Goal: Information Seeking & Learning: Learn about a topic

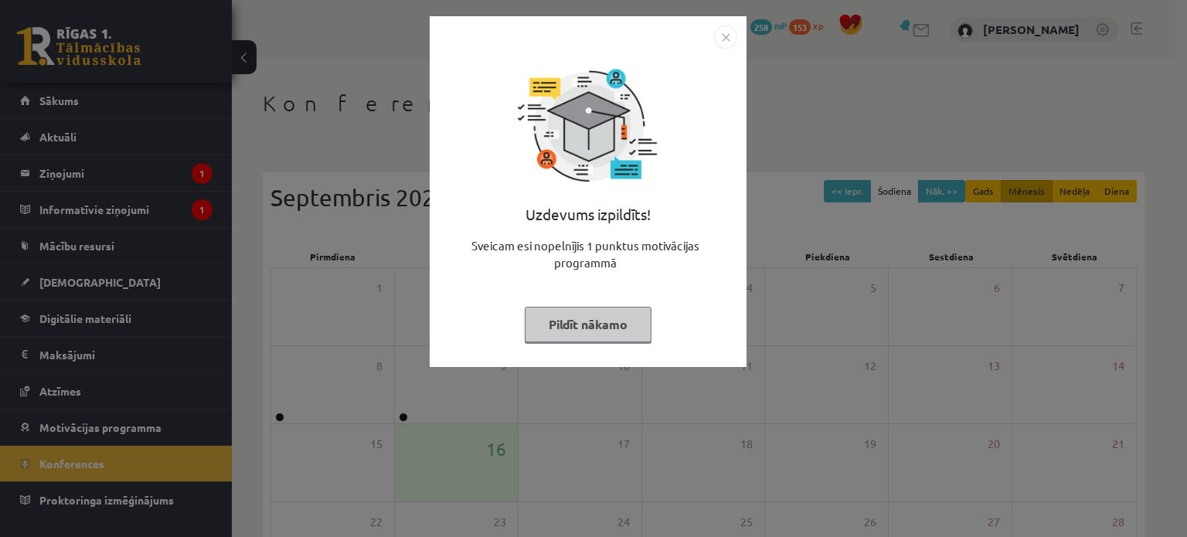
click at [720, 42] on img "Close" at bounding box center [725, 36] width 23 height 23
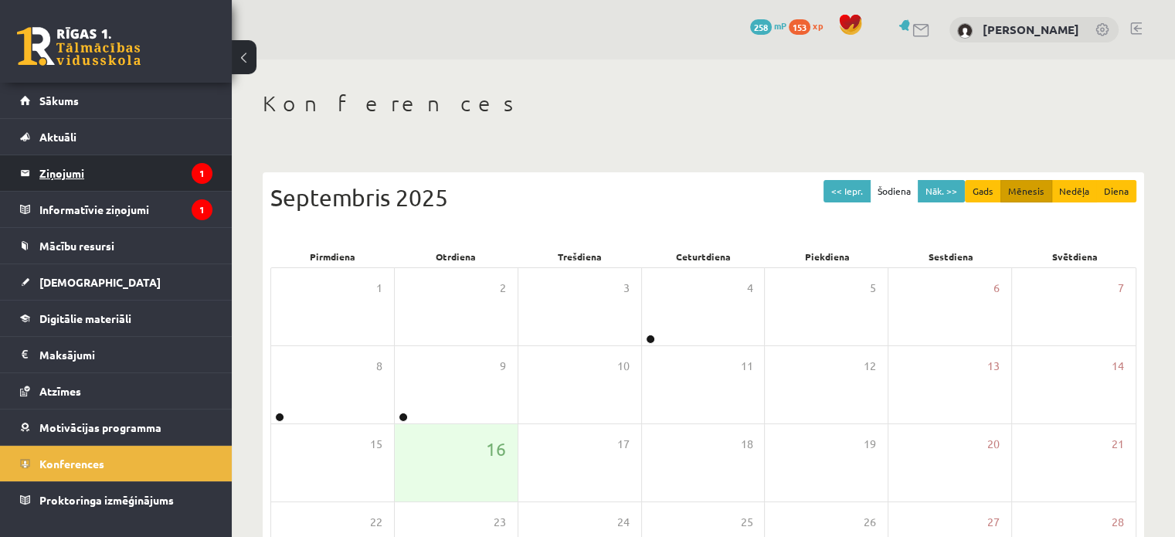
click at [172, 165] on legend "Ziņojumi 1" at bounding box center [125, 173] width 173 height 36
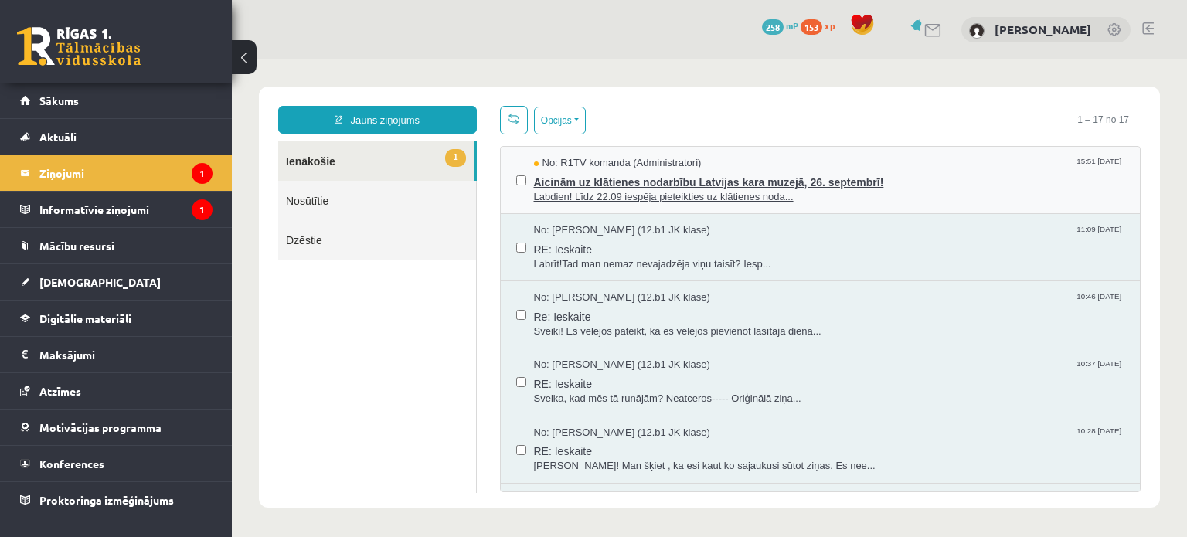
click at [555, 187] on span "Aicinām uz klātienes nodarbību Latvijas kara muzejā, 26. septembrī!" at bounding box center [829, 180] width 591 height 19
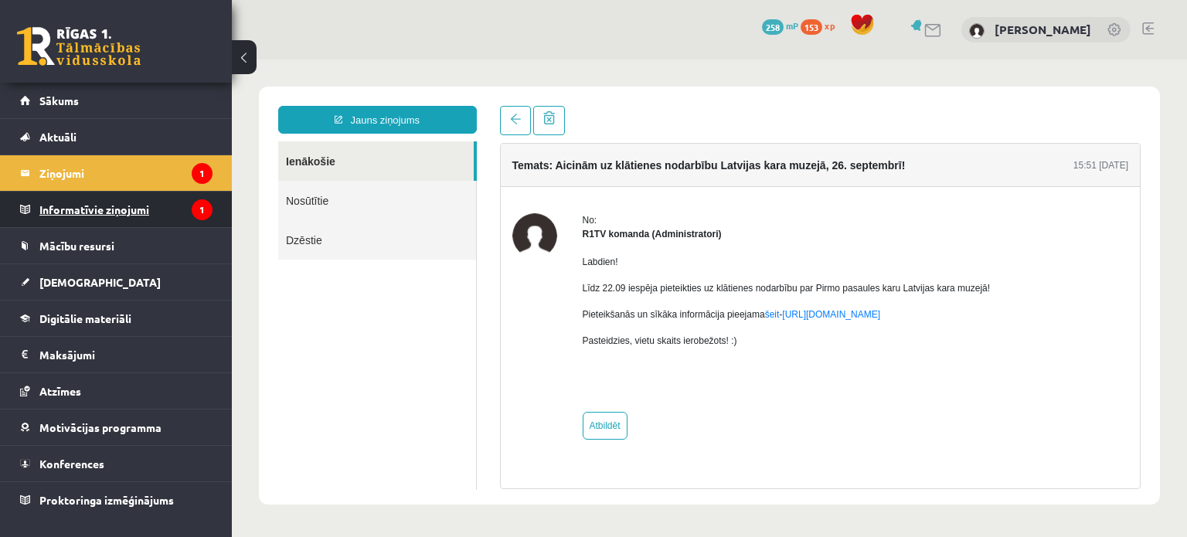
click at [196, 200] on icon "1" at bounding box center [202, 209] width 21 height 21
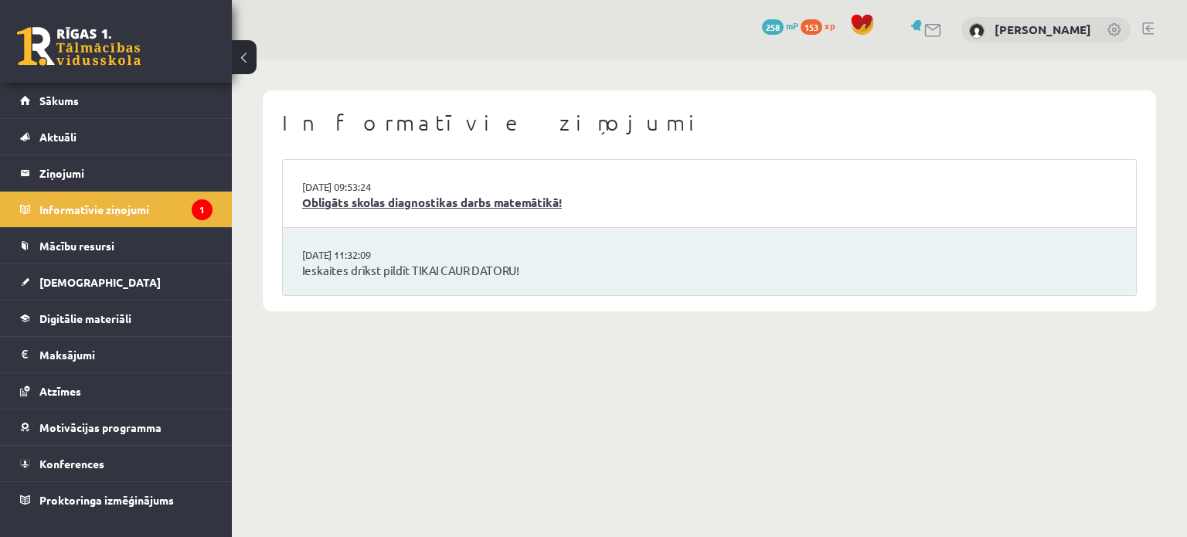
click at [386, 207] on link "Obligāts skolas diagnostikas darbs matemātikā!" at bounding box center [709, 203] width 814 height 18
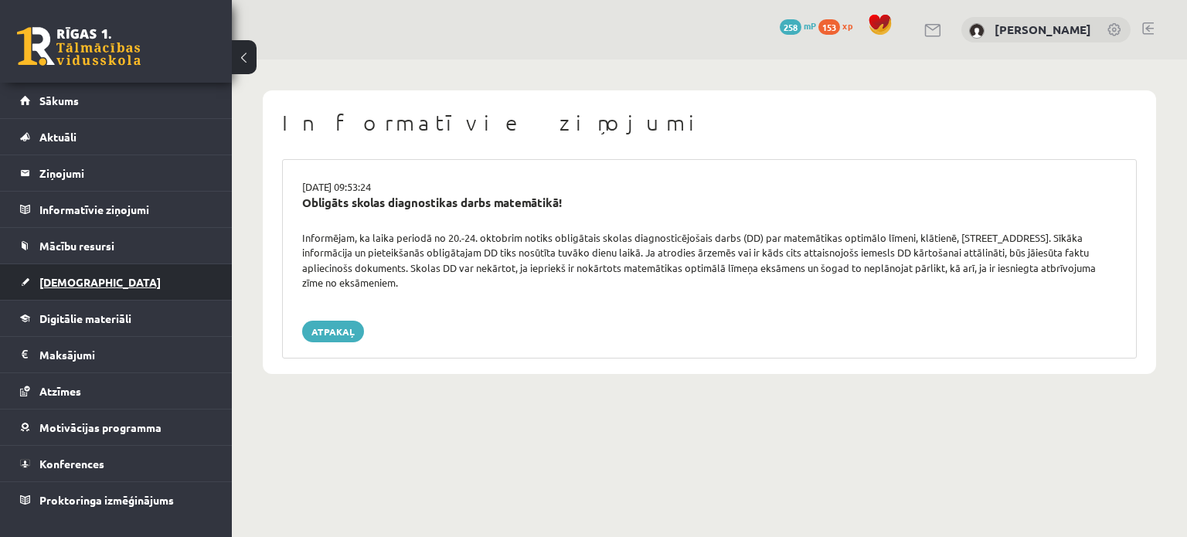
click at [116, 294] on link "[DEMOGRAPHIC_DATA]" at bounding box center [116, 282] width 192 height 36
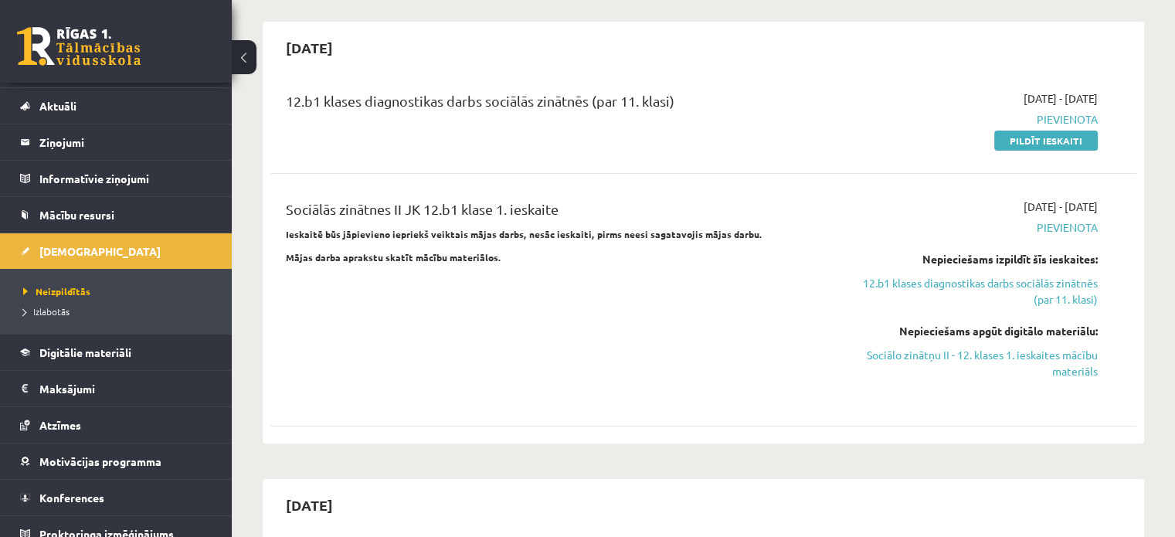
scroll to position [117, 0]
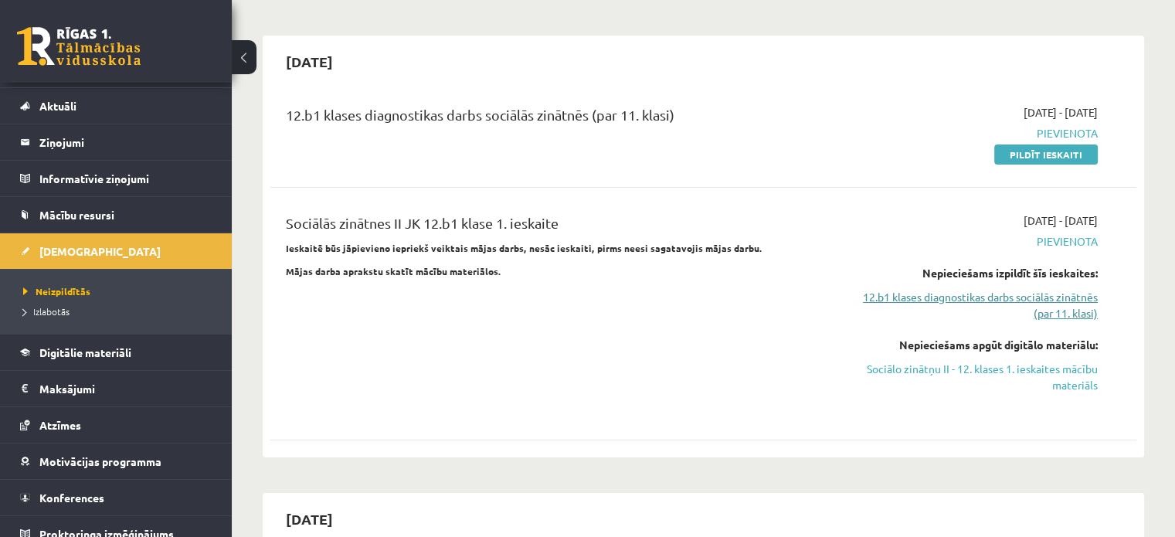
click at [1062, 308] on link "12.b1 klases diagnostikas darbs sociālās zinātnēs (par 11. klasi)" at bounding box center [970, 305] width 255 height 32
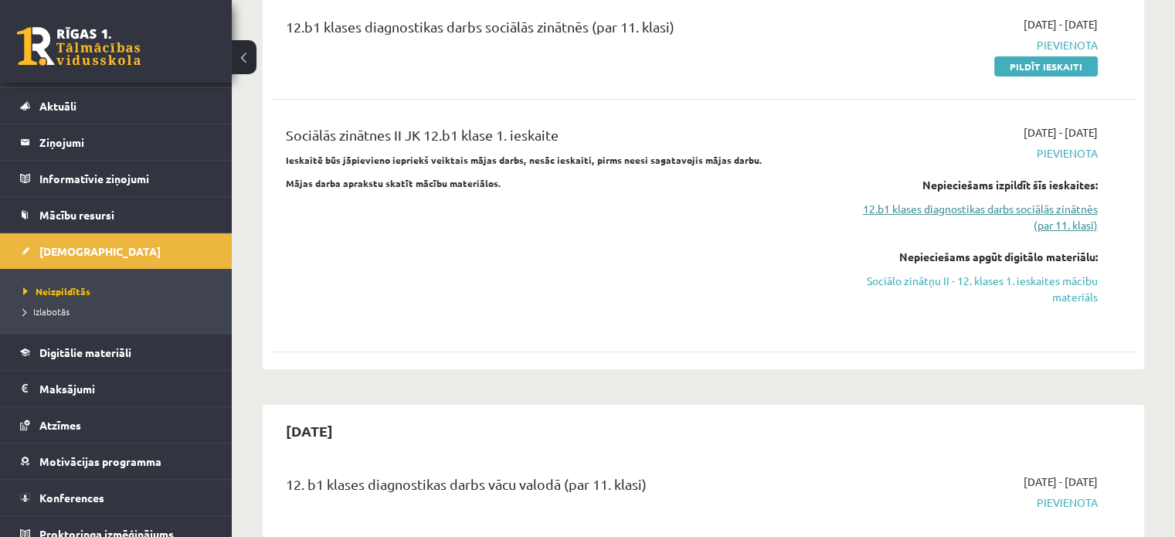
click at [1073, 231] on link "12.b1 klases diagnostikas darbs sociālās zinātnēs (par 11. klasi)" at bounding box center [970, 217] width 255 height 32
click at [1052, 209] on link "12.b1 klases diagnostikas darbs sociālās zinātnēs (par 11. klasi)" at bounding box center [970, 217] width 255 height 32
click at [998, 278] on link "Sociālo zinātņu II - 12. klases 1. ieskaites mācību materiāls" at bounding box center [970, 289] width 255 height 32
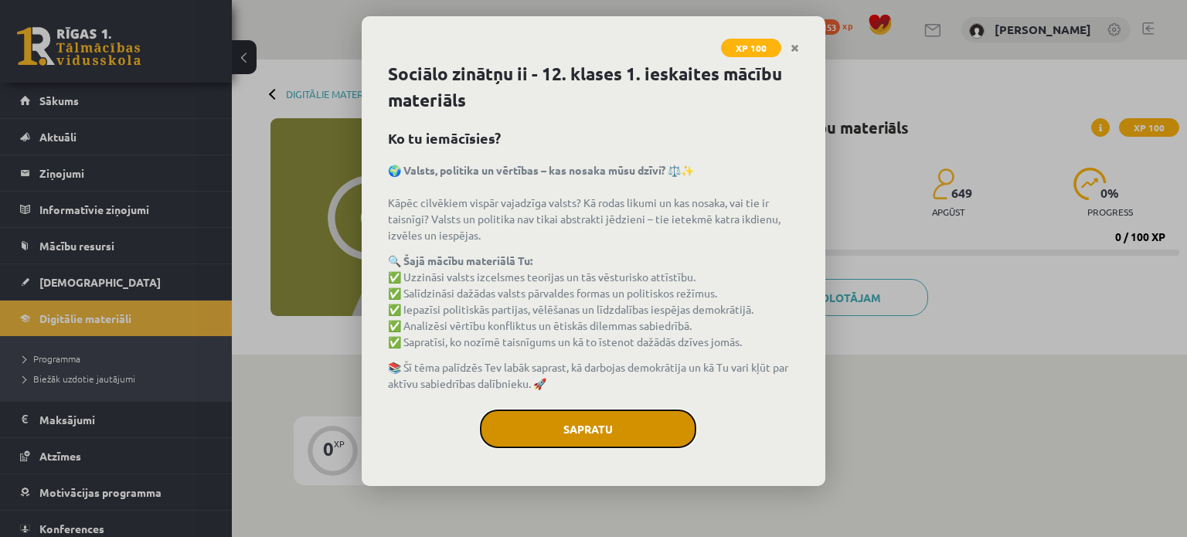
click at [609, 423] on button "Sapratu" at bounding box center [588, 429] width 216 height 39
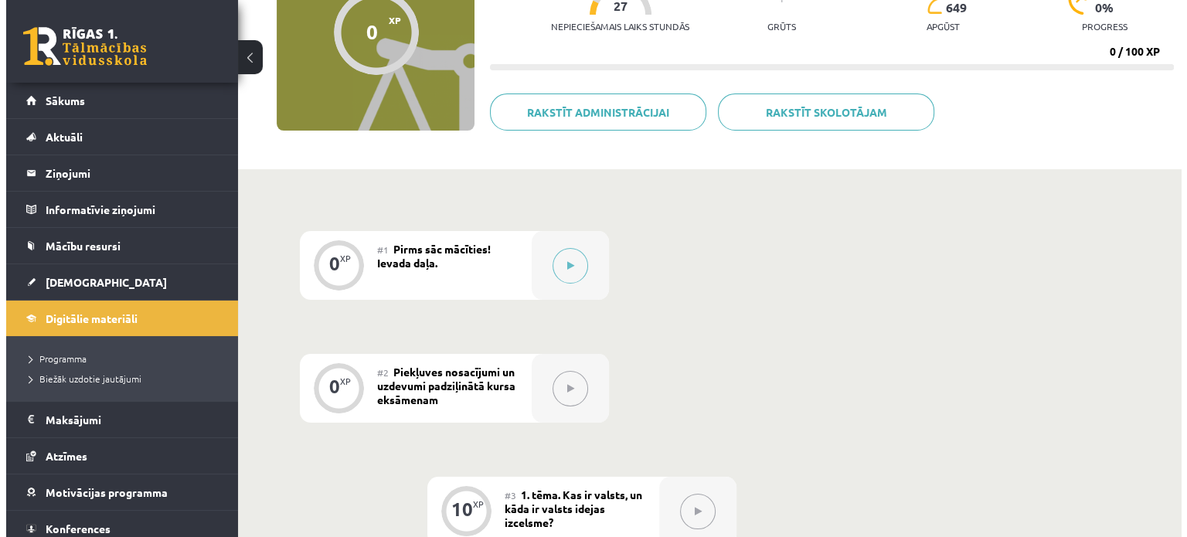
scroll to position [185, 0]
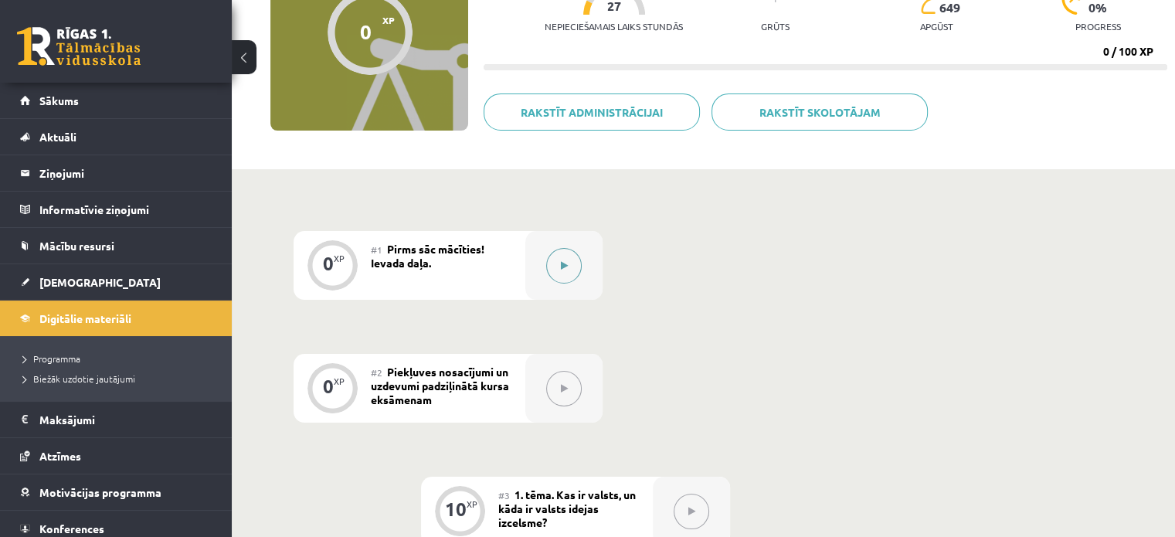
click at [549, 255] on button at bounding box center [564, 266] width 36 height 36
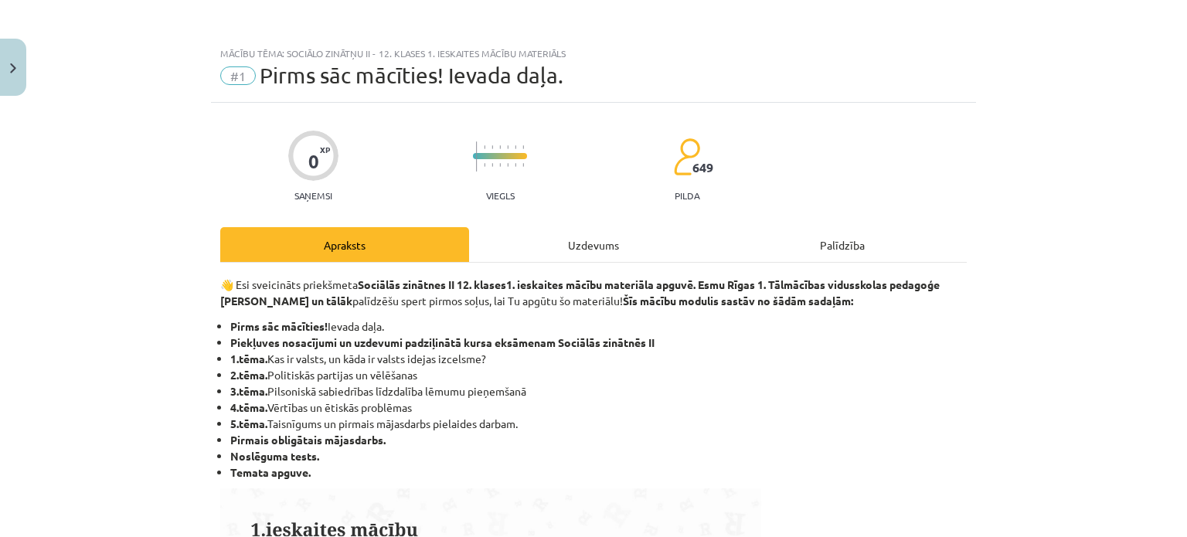
click at [549, 255] on div "Uzdevums" at bounding box center [593, 244] width 249 height 35
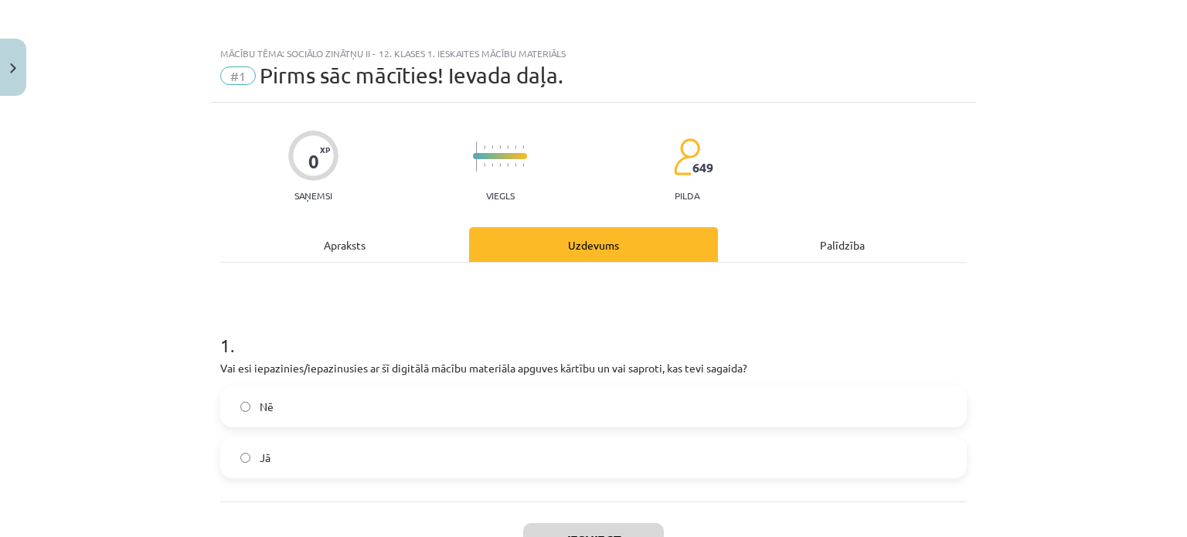
scroll to position [39, 0]
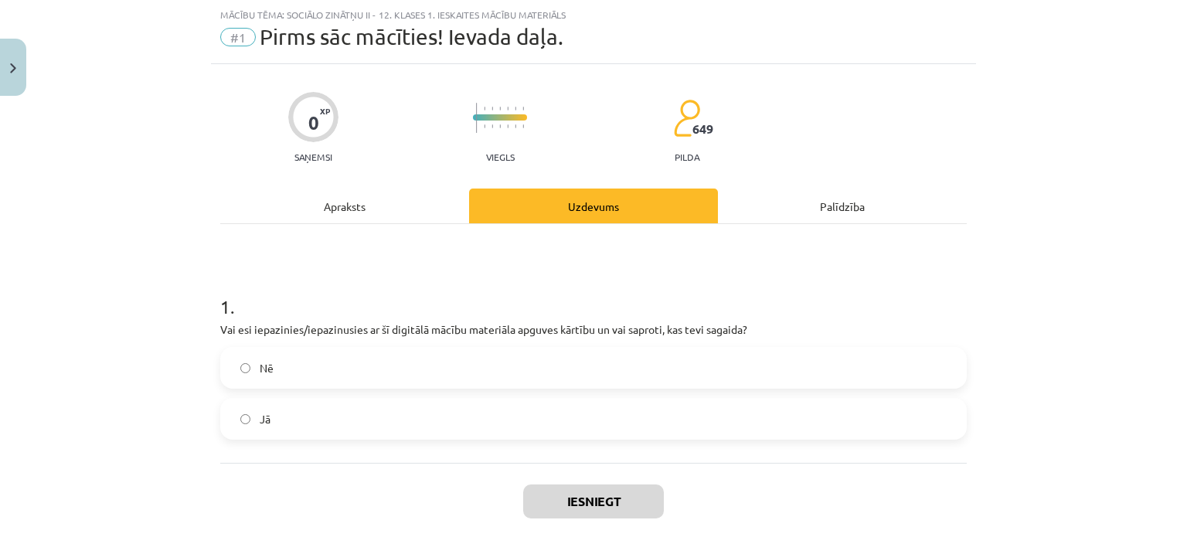
click at [421, 191] on div "Apraksts" at bounding box center [344, 206] width 249 height 35
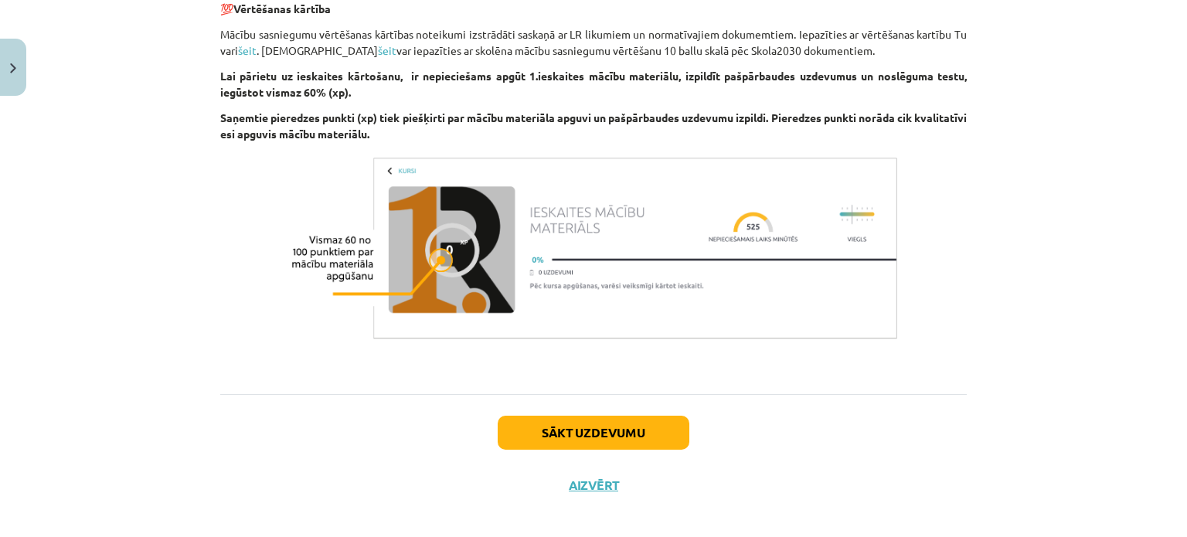
scroll to position [1008, 0]
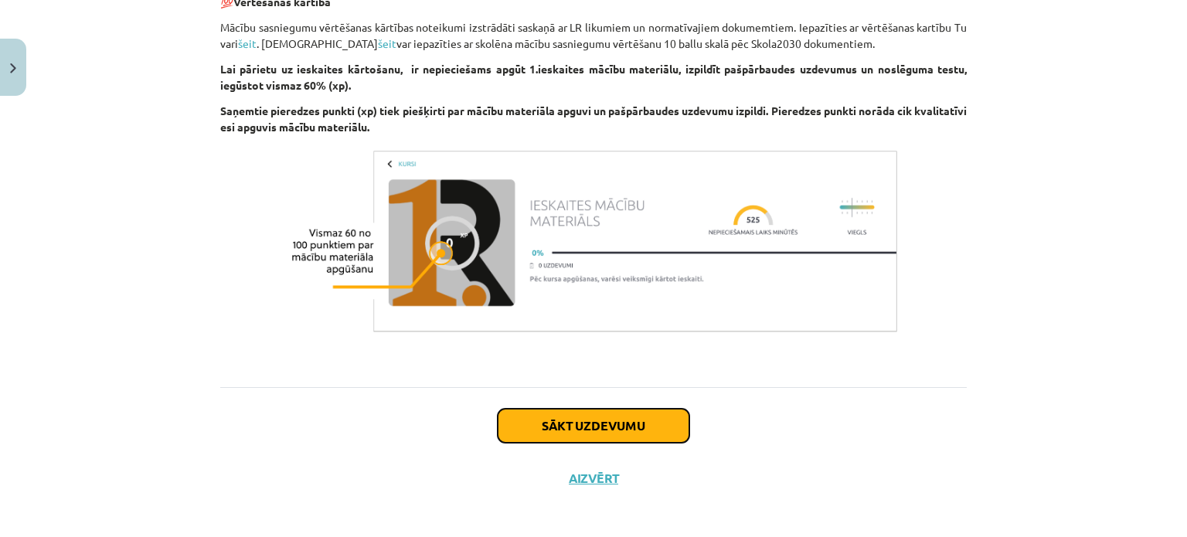
click at [641, 423] on button "Sākt uzdevumu" at bounding box center [594, 426] width 192 height 34
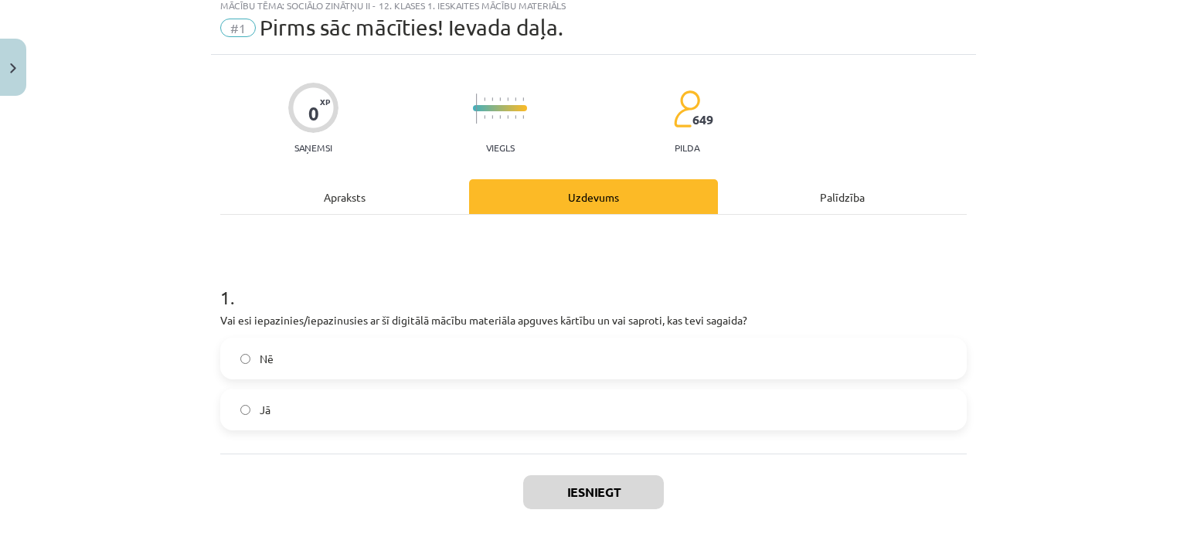
scroll to position [39, 0]
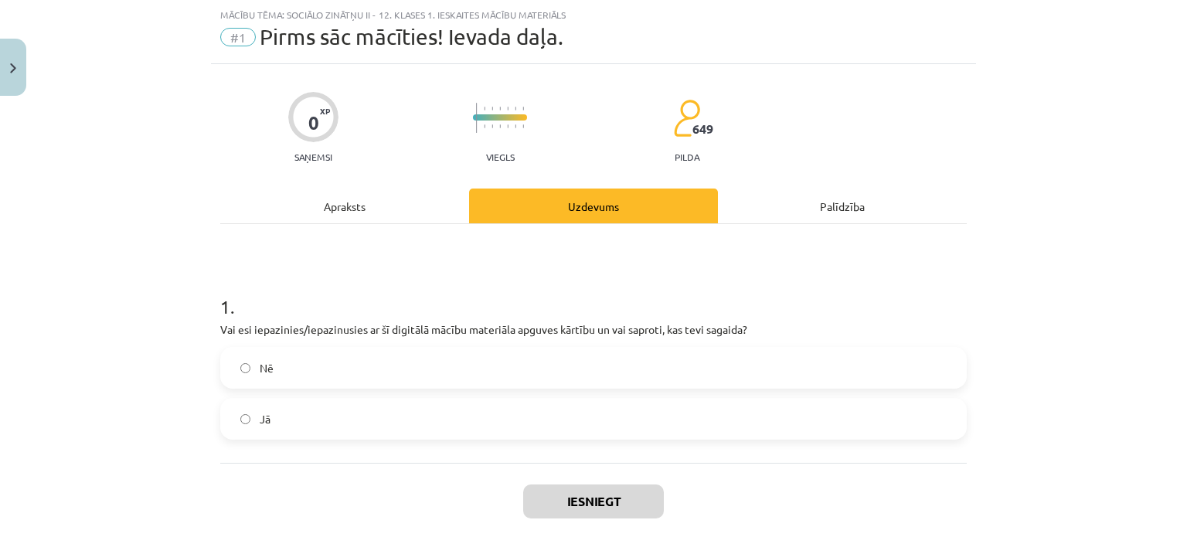
click at [637, 433] on label "Jā" at bounding box center [593, 418] width 743 height 39
click at [605, 504] on button "Iesniegt" at bounding box center [593, 501] width 141 height 34
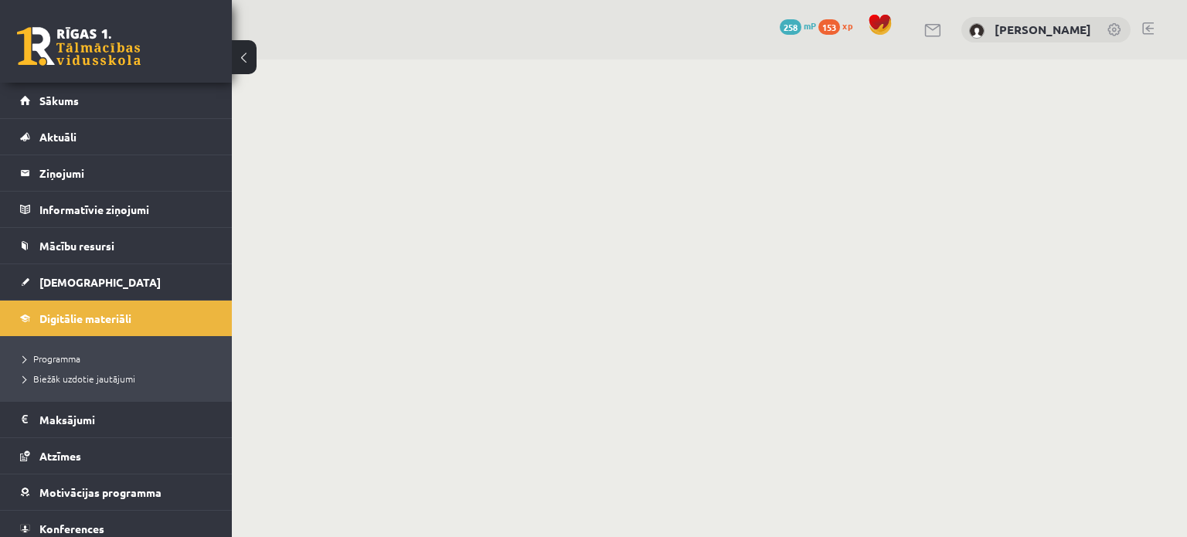
scroll to position [185, 0]
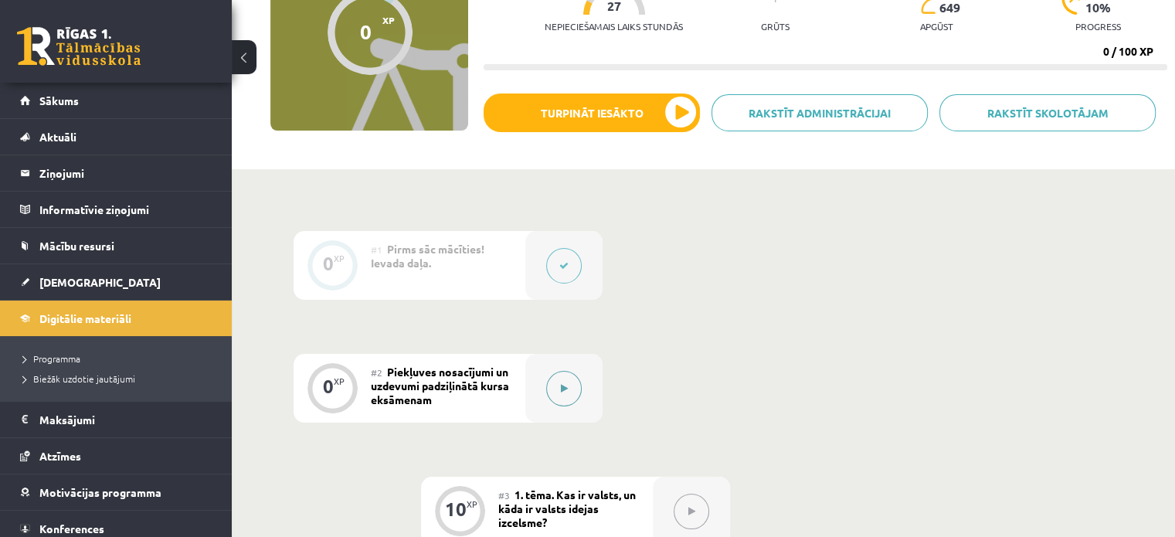
click at [574, 389] on button at bounding box center [564, 389] width 36 height 36
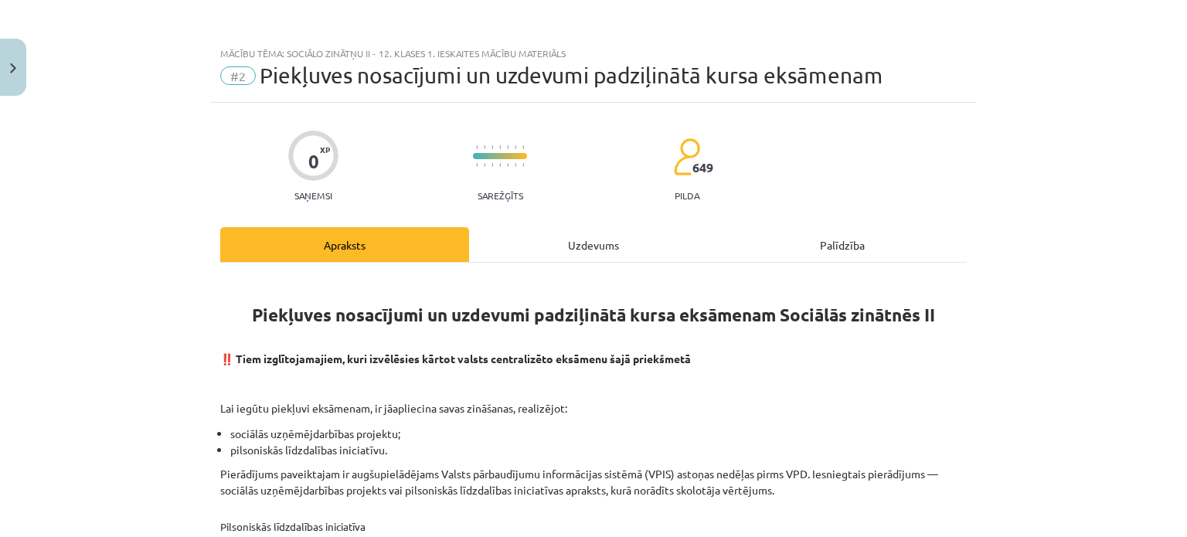
click at [501, 227] on div "Uzdevums" at bounding box center [593, 244] width 249 height 35
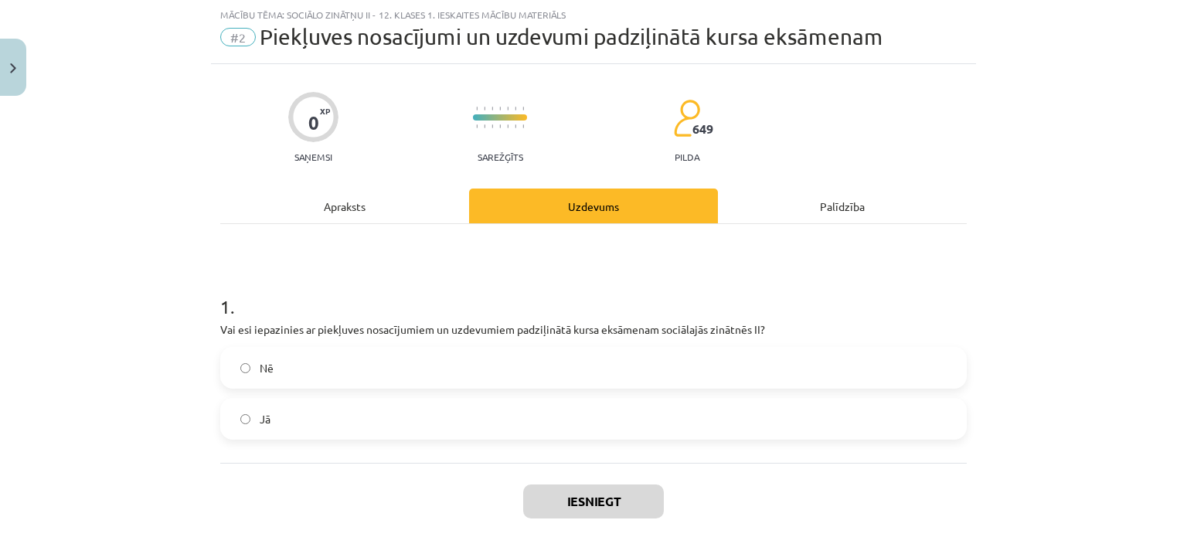
click at [417, 411] on label "Jā" at bounding box center [593, 418] width 743 height 39
click at [574, 491] on button "Iesniegt" at bounding box center [593, 501] width 141 height 34
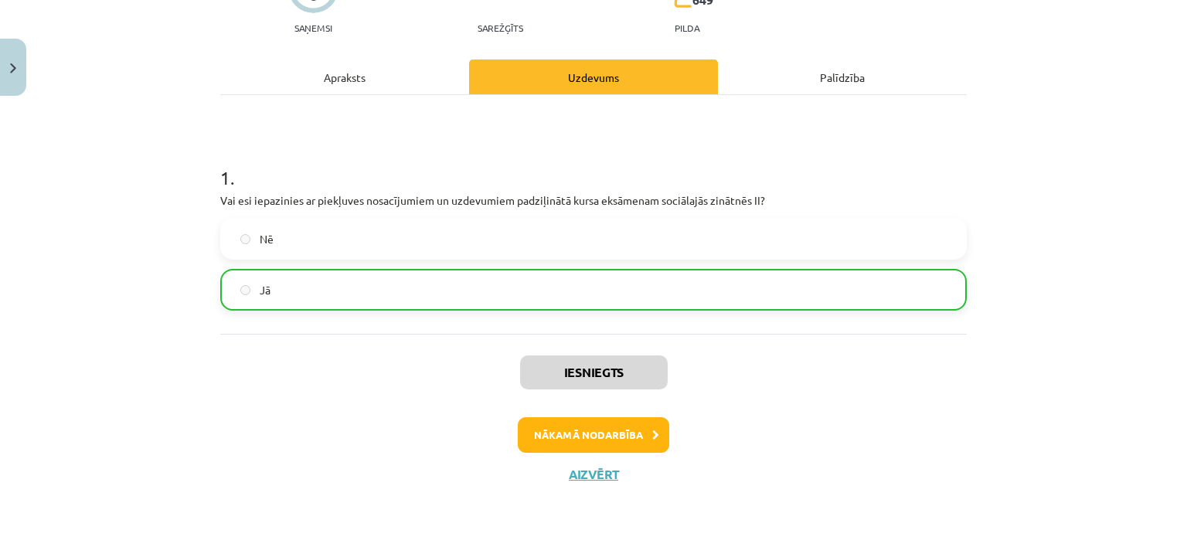
scroll to position [168, 0]
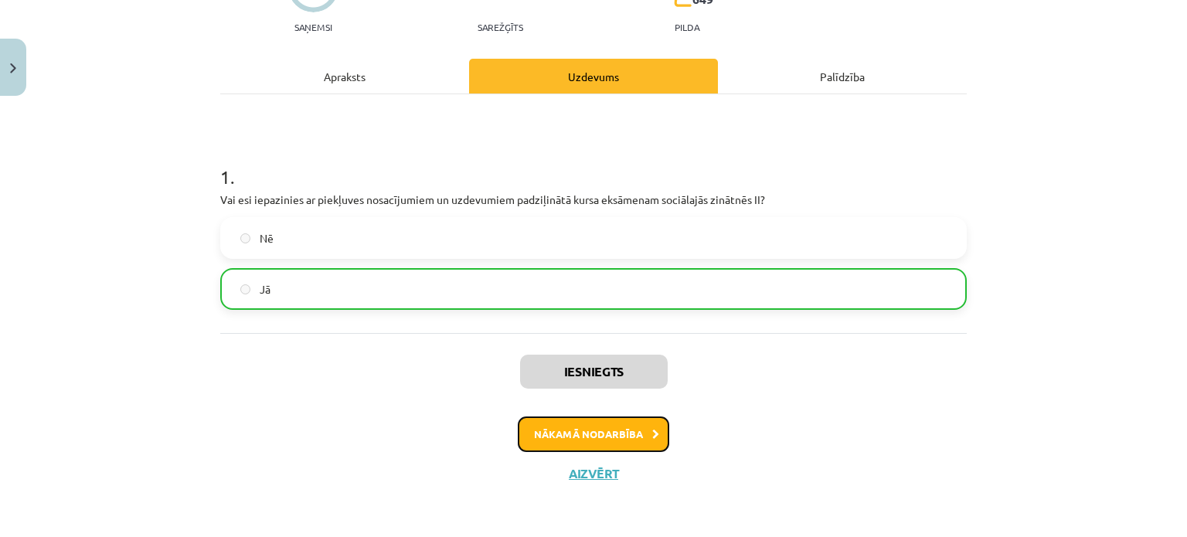
click at [566, 433] on button "Nākamā nodarbība" at bounding box center [593, 434] width 151 height 36
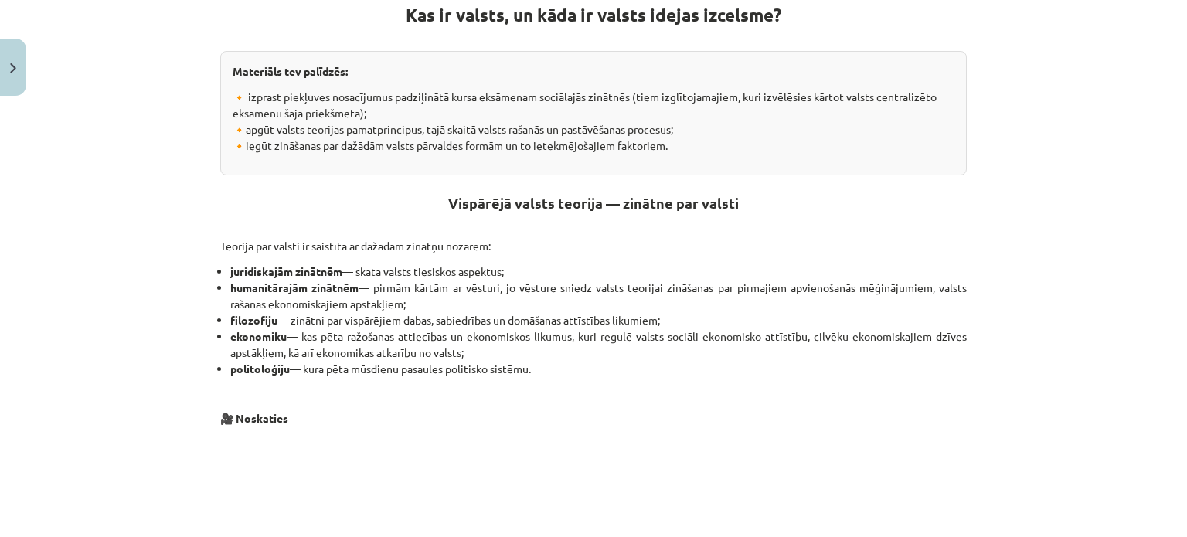
scroll to position [304, 0]
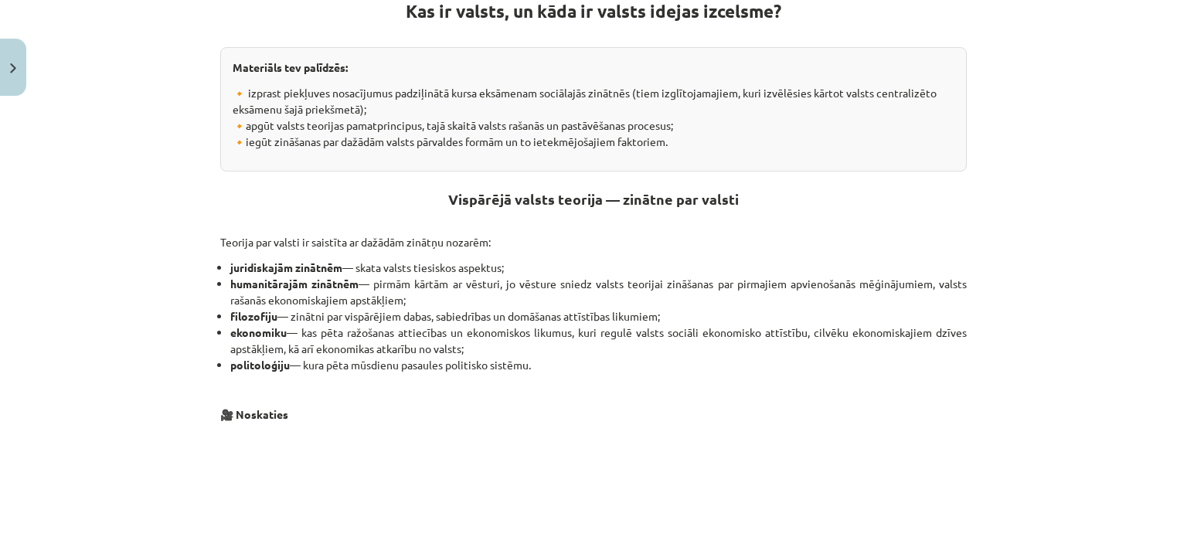
drag, startPoint x: 442, startPoint y: 194, endPoint x: 556, endPoint y: 365, distance: 206.2
click at [556, 365] on div "Kas ir valsts, un kāda ir valsts idejas izcelsme? Materiāls tev palīdzēs: 🔸 izp…" at bounding box center [593, 430] width 746 height 914
copy div "Vispārējā valsts teorija — zinātne par valsti Teorija par valsti ir saistīta ar…"
click at [771, 216] on h2 "Vispārējā valsts teorija — zinātne par valsti" at bounding box center [593, 199] width 746 height 54
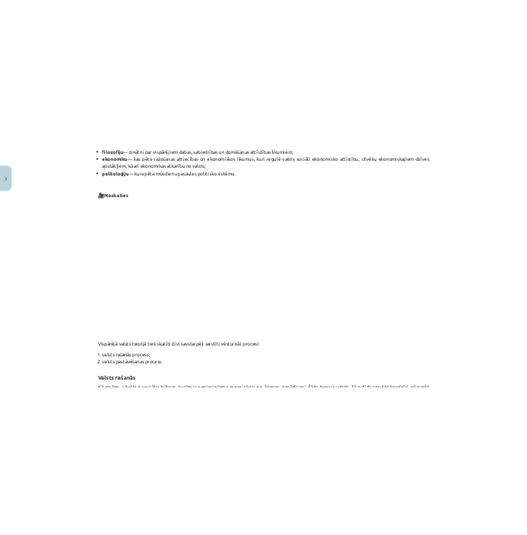
scroll to position [819, 0]
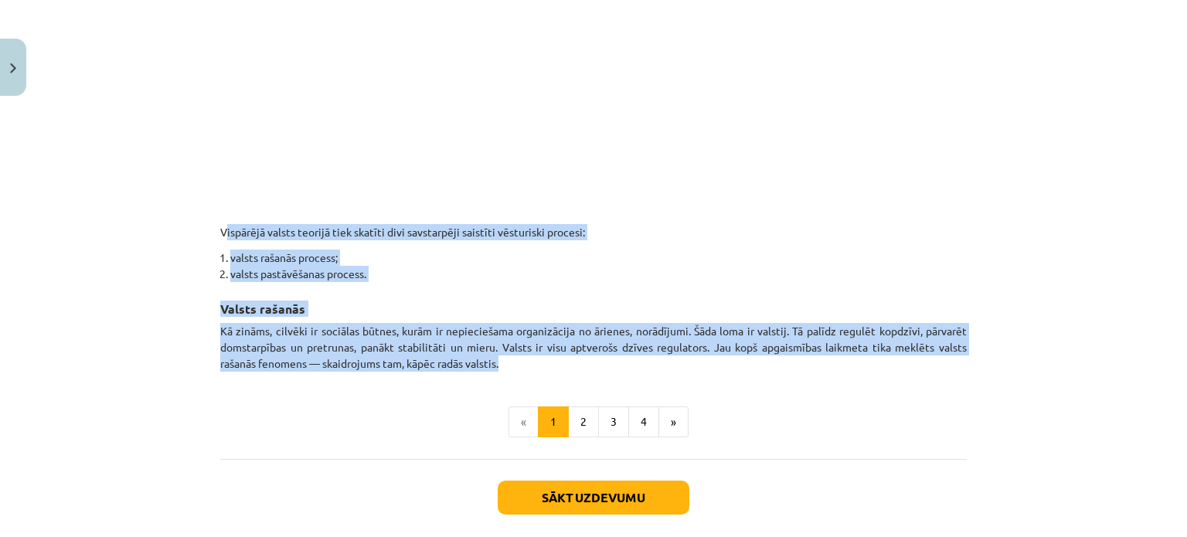
drag, startPoint x: 206, startPoint y: 229, endPoint x: 525, endPoint y: 363, distance: 347.0
copy div "Vispārējā valsts teorijā tiek skatīti divi savstarpēji saistīti vēsturiski proc…"
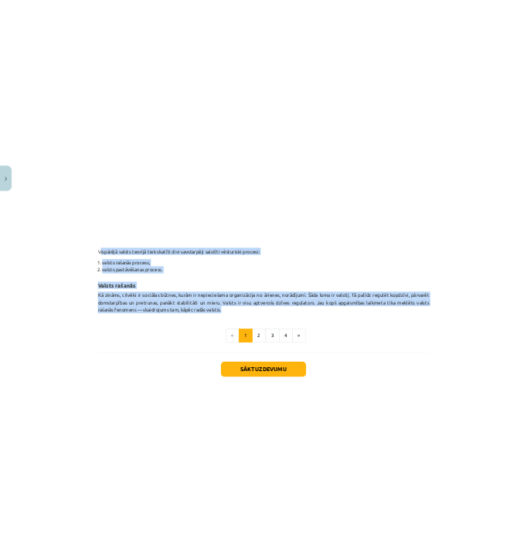
scroll to position [879, 0]
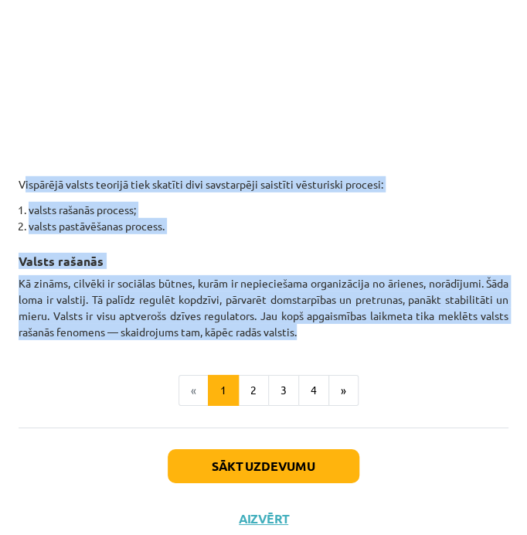
click at [365, 290] on p "Kā zināms, cilvēki ir sociālas būtnes, kurām ir nepieciešama organizācija no ār…" at bounding box center [264, 307] width 490 height 65
click at [359, 270] on h3 "Valsts rašanās" at bounding box center [264, 256] width 490 height 29
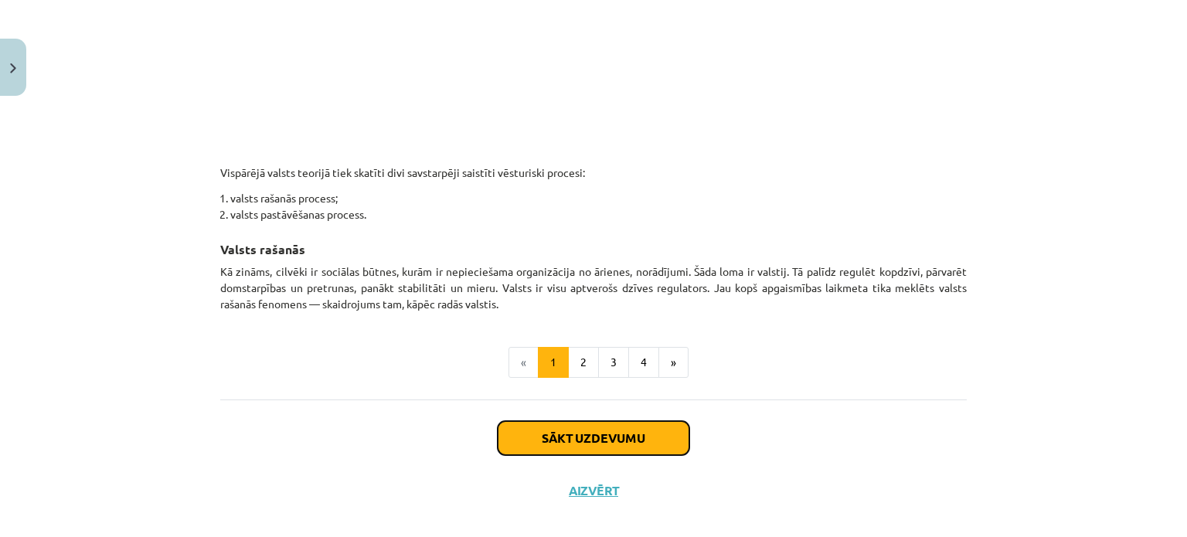
click at [610, 438] on button "Sākt uzdevumu" at bounding box center [594, 438] width 192 height 34
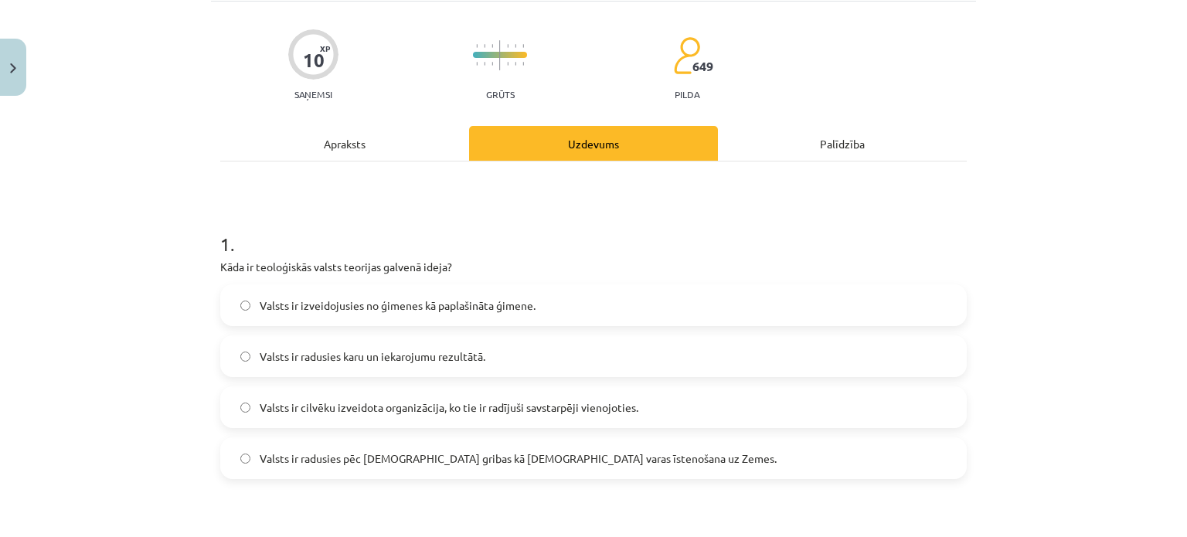
scroll to position [142, 0]
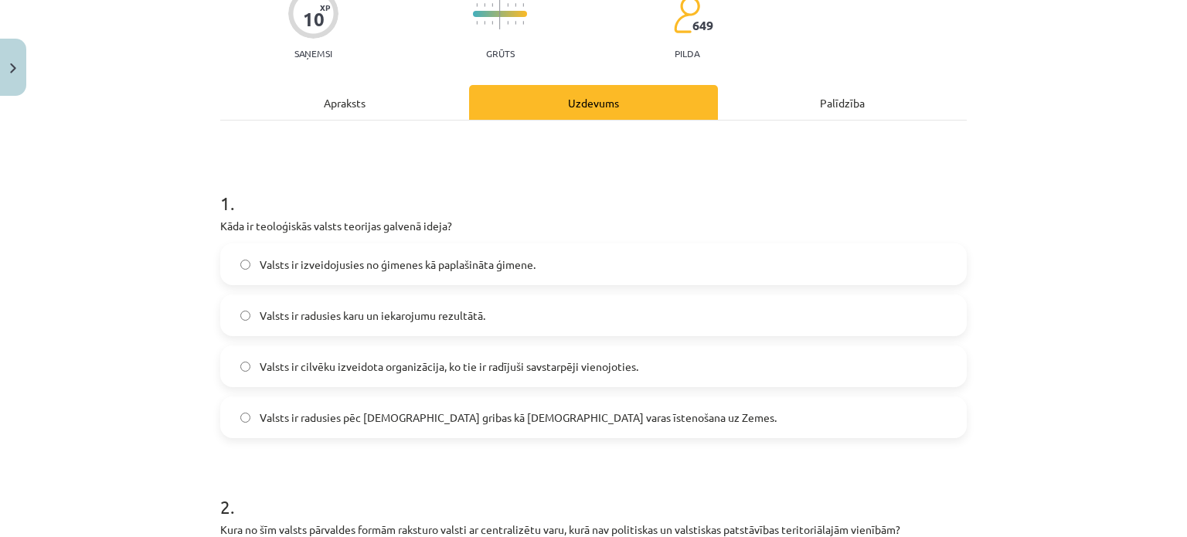
click at [519, 425] on label "Valsts ir radusies pēc Dieva gribas kā dievišķās varas īstenošana uz Zemes." at bounding box center [593, 417] width 743 height 39
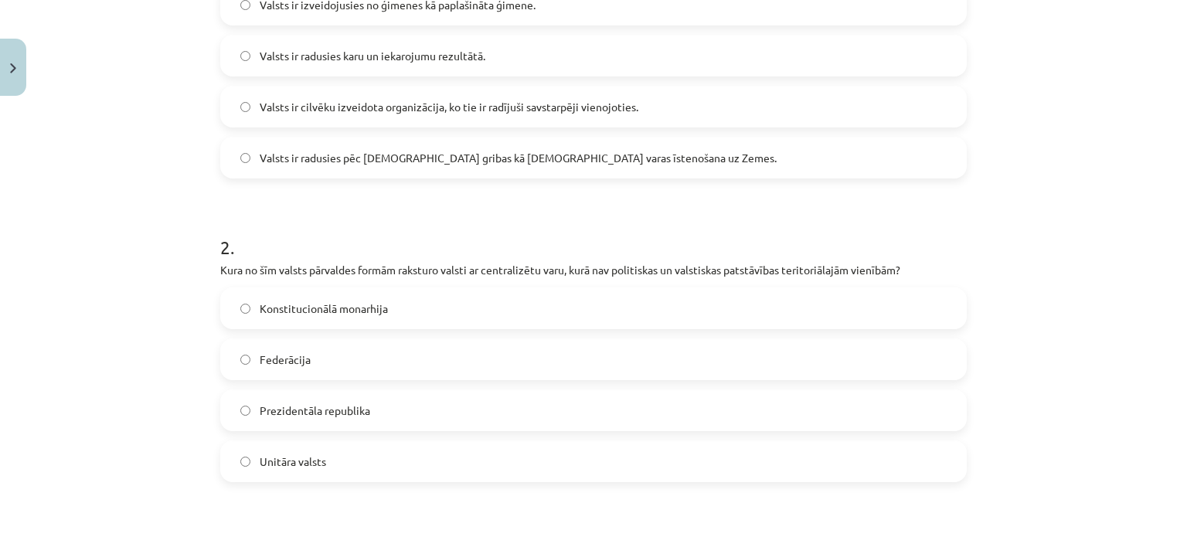
scroll to position [451, 0]
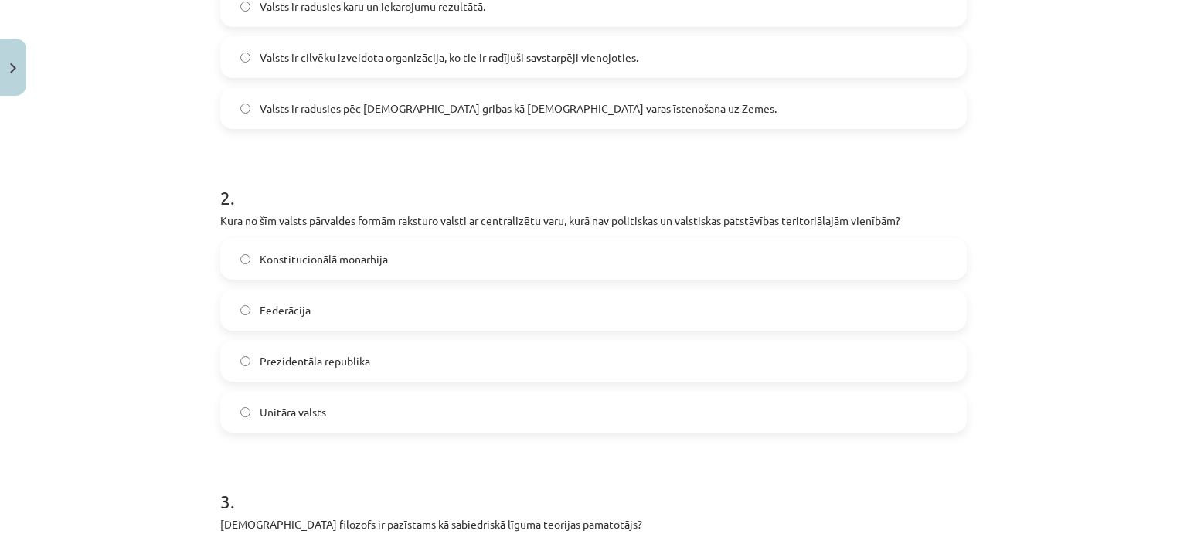
click at [384, 410] on label "Unitāra valsts" at bounding box center [593, 412] width 743 height 39
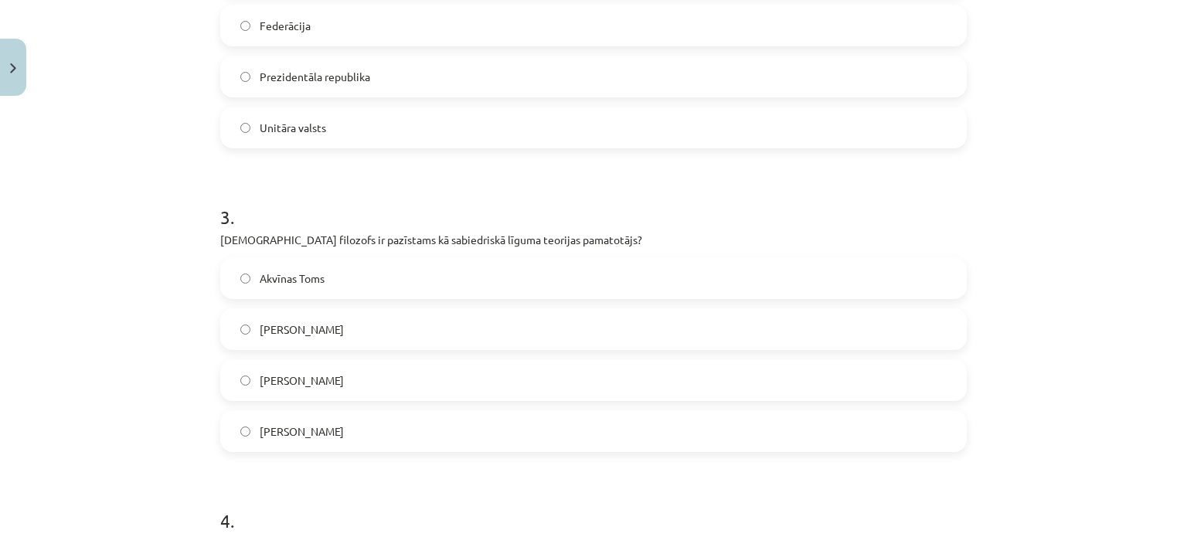
scroll to position [760, 0]
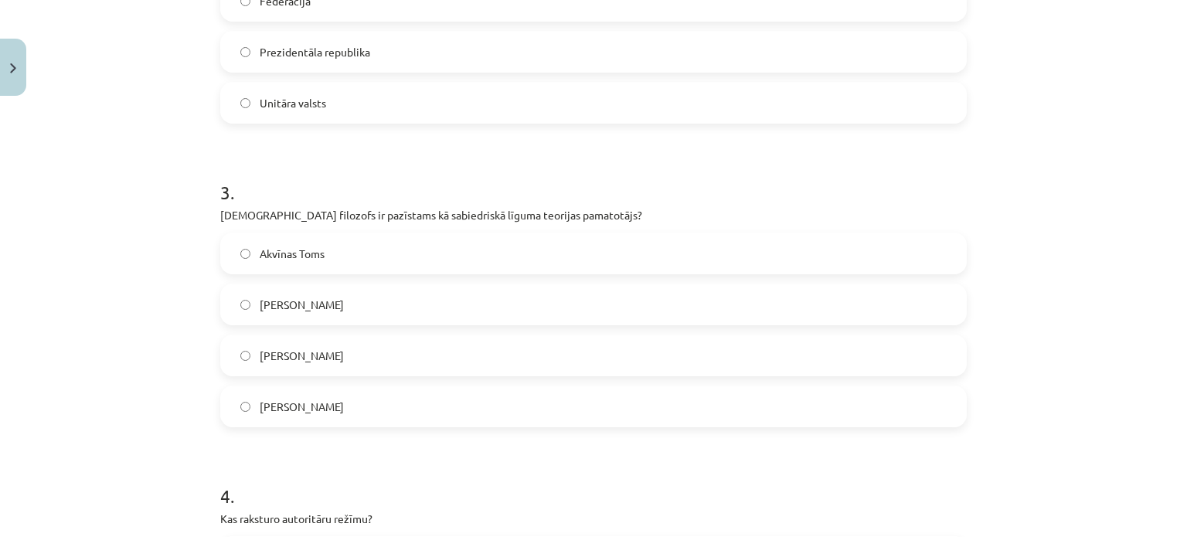
click at [369, 362] on label "Tomass Hobss" at bounding box center [593, 355] width 743 height 39
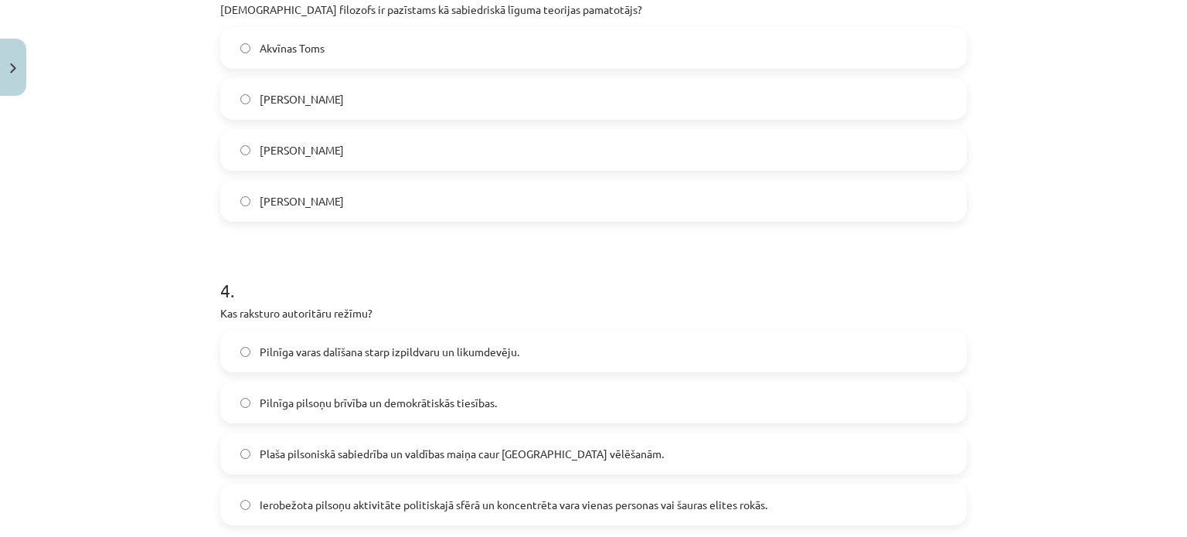
scroll to position [1069, 0]
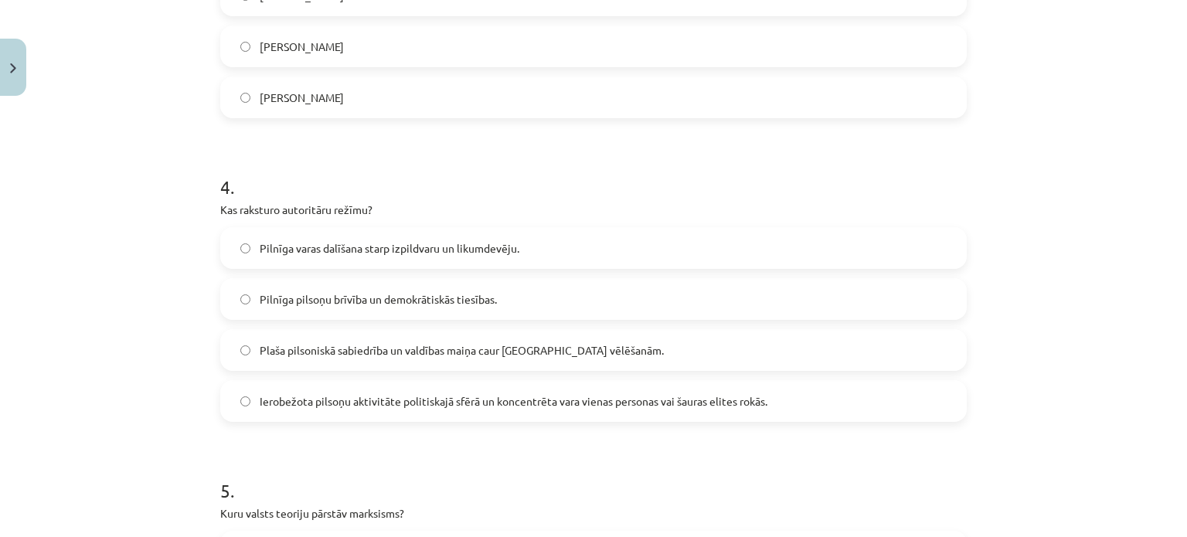
click at [754, 404] on span "Ierobežota pilsoņu aktivitāte politiskajā sfērā un koncentrēta vara vienas pers…" at bounding box center [514, 401] width 508 height 16
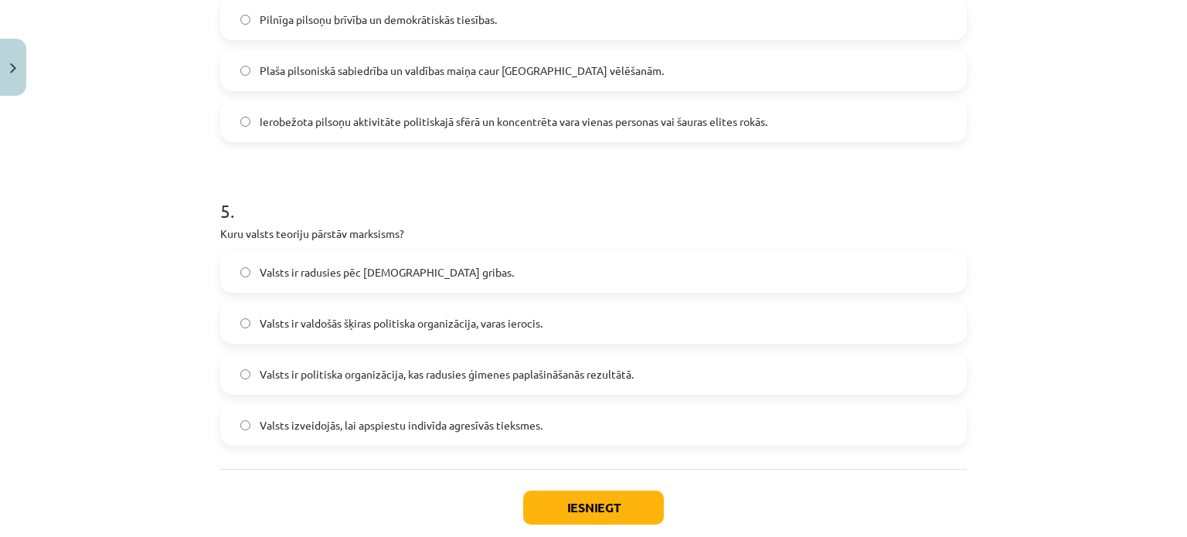
scroll to position [1379, 0]
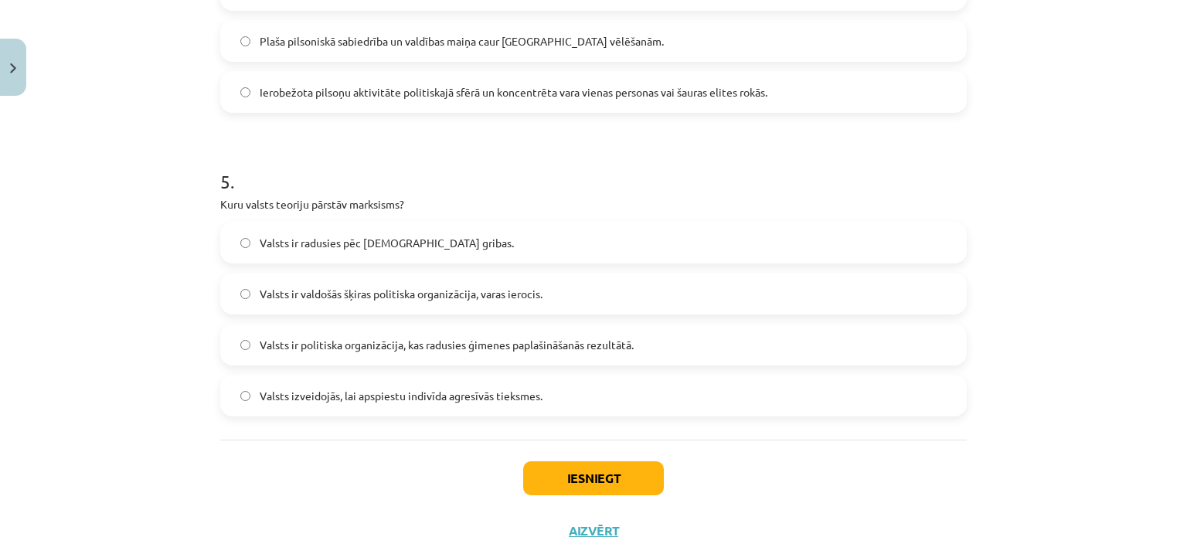
click at [701, 352] on label "Valsts ir politiska organizācija, kas radusies ģimenes paplašināšanās rezultātā." at bounding box center [593, 344] width 743 height 39
click at [643, 470] on button "Iesniegt" at bounding box center [593, 478] width 141 height 34
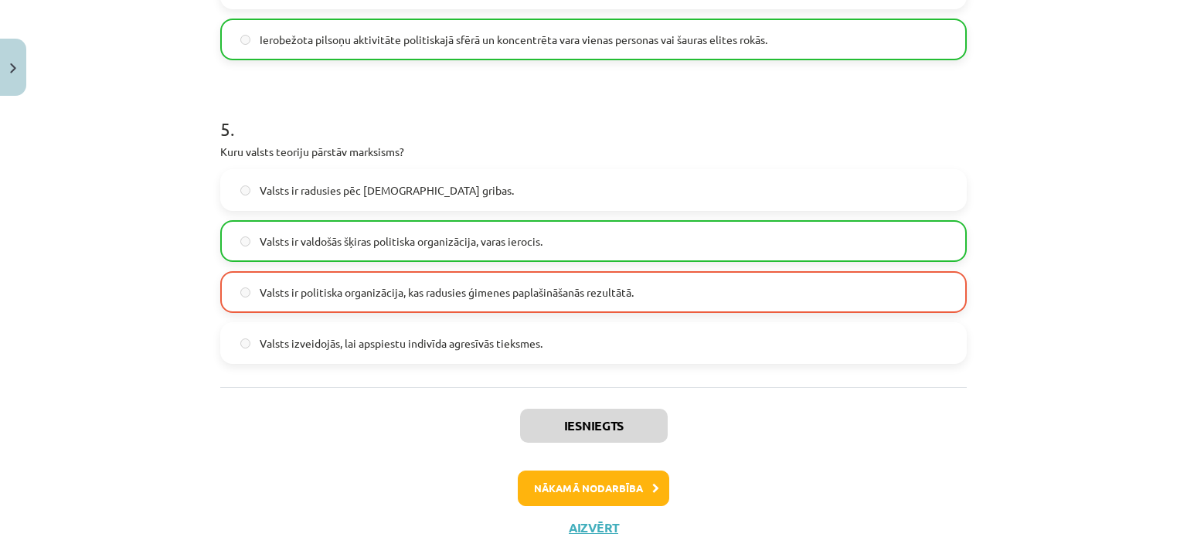
scroll to position [1436, 0]
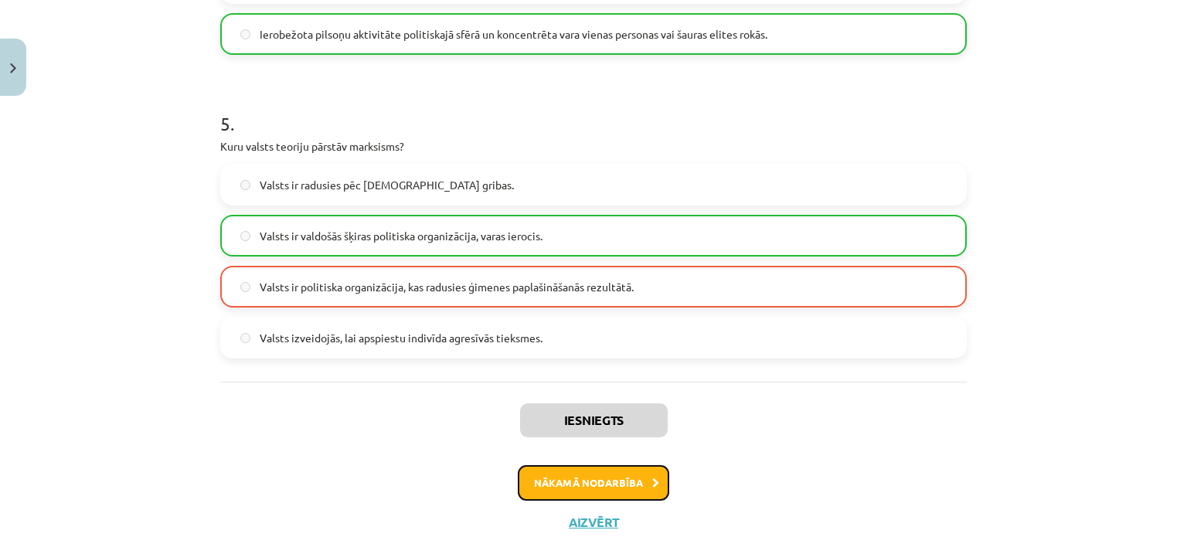
click at [624, 484] on button "Nākamā nodarbība" at bounding box center [593, 483] width 151 height 36
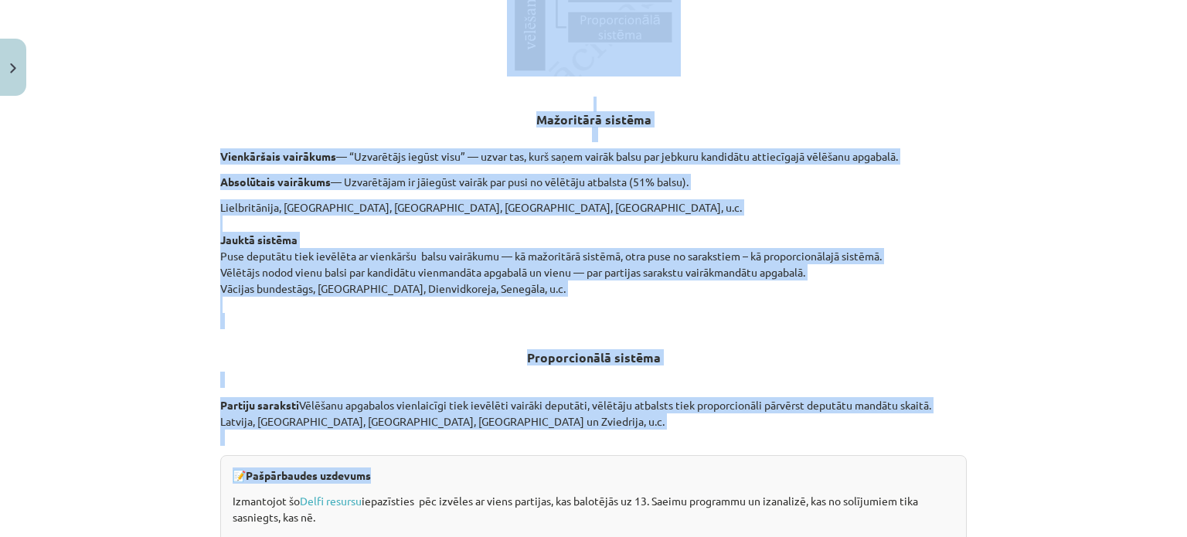
scroll to position [1623, 0]
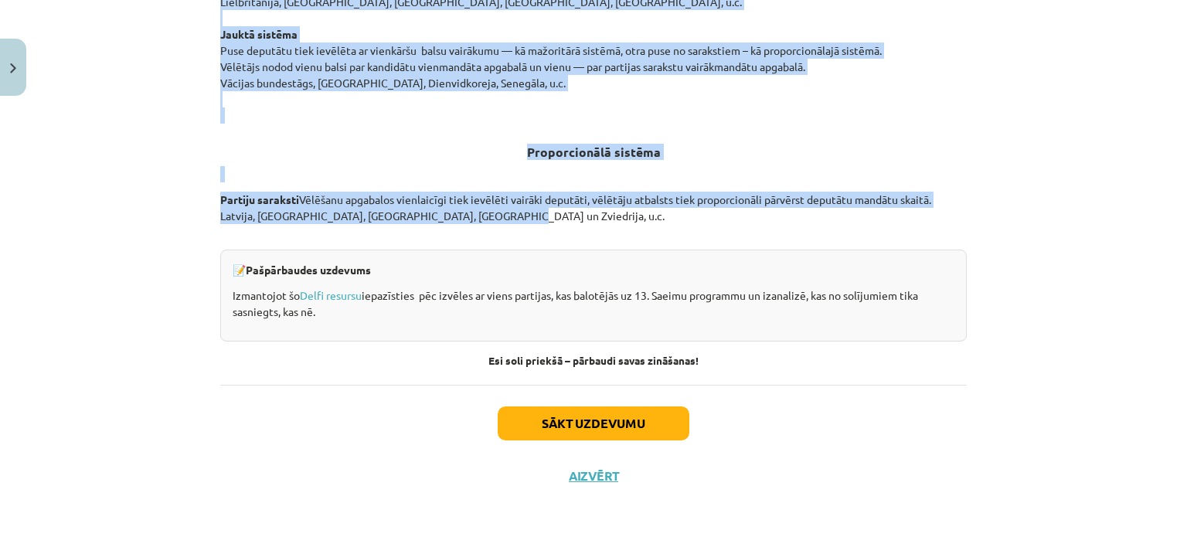
drag, startPoint x: 257, startPoint y: 209, endPoint x: 513, endPoint y: 213, distance: 255.8
copy div "Patiesi brīvs mūsdienu liberālajās demokrātijās cilvēks ir vienīgi brīdī, kad b…"
click at [973, 104] on div "Mācību tēma: Sociālo zinātņu ii - 12. klases 1. ieskaites mācību materiāls #4 2…" at bounding box center [593, 268] width 1187 height 537
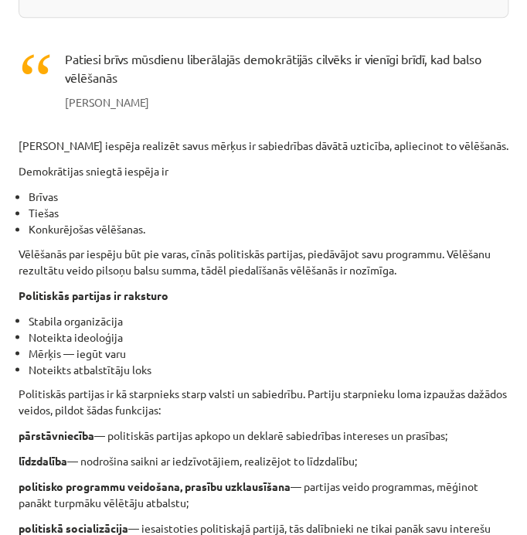
scroll to position [515, 0]
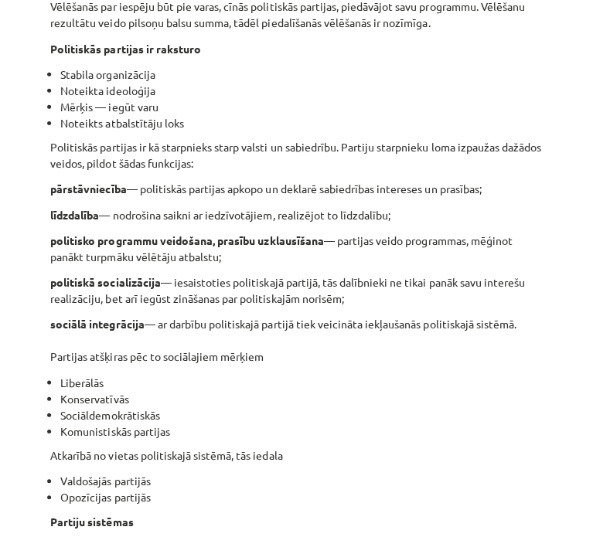
scroll to position [618, 0]
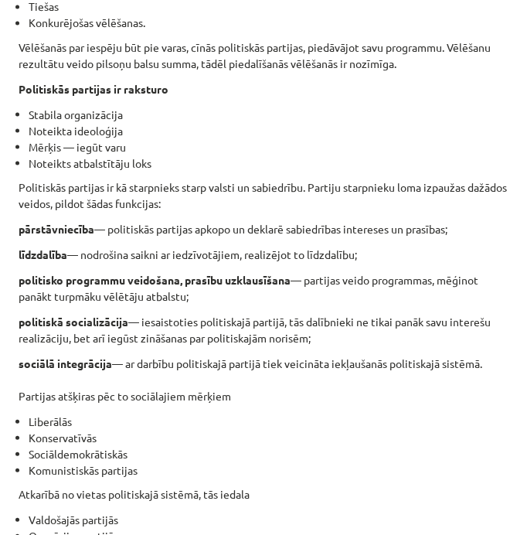
click at [341, 192] on p "Politiskās partijas ir kā starpnieks starp valsti un sabiedrību. Partiju starpn…" at bounding box center [264, 194] width 490 height 32
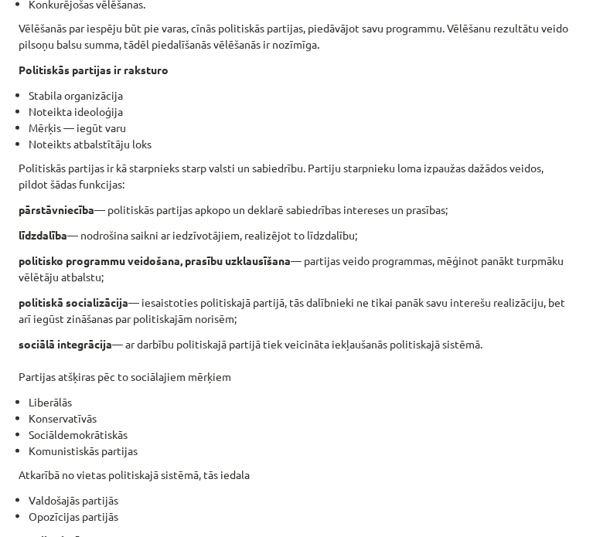
scroll to position [721, 0]
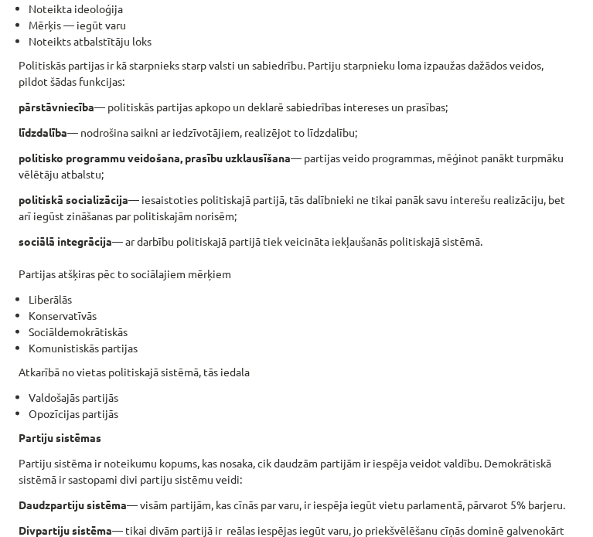
click at [172, 267] on p "sociālā integrācija — ar darbību politiskajā partijā tiek veicināta iekļaušanās…" at bounding box center [297, 257] width 556 height 49
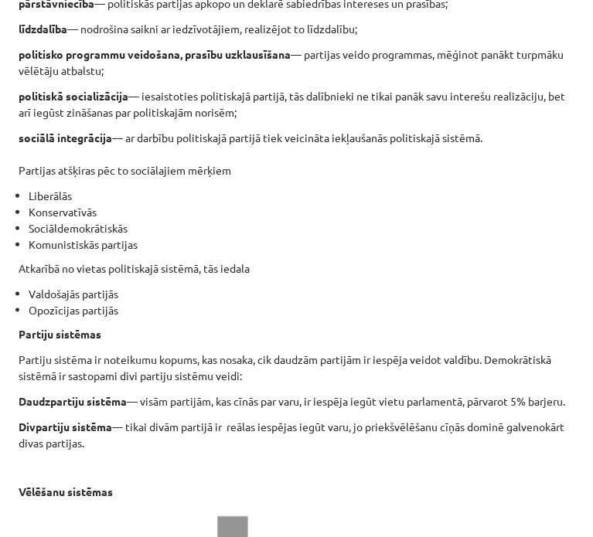
click at [172, 253] on li "Komunistiskās partijas" at bounding box center [302, 244] width 546 height 16
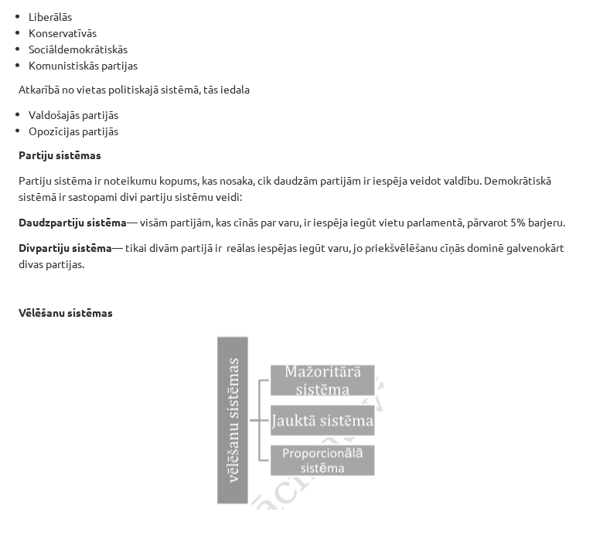
scroll to position [1030, 0]
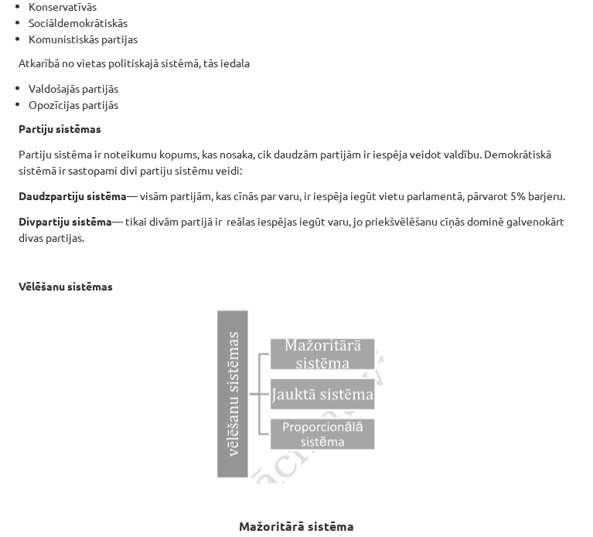
click at [363, 355] on img at bounding box center [296, 394] width 174 height 180
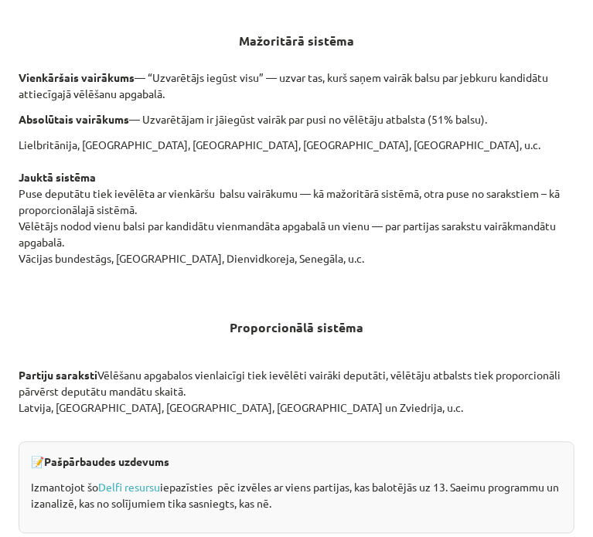
scroll to position [1545, 0]
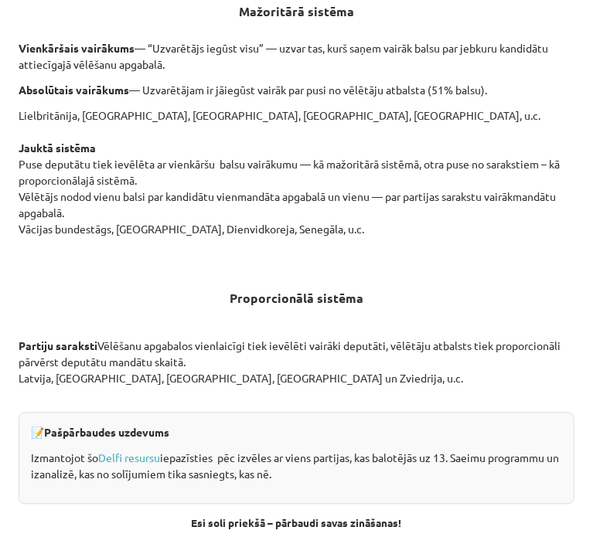
click at [393, 243] on p "Lielbritānija, ASV, Kanāda, Indija, Itālija, u.c. Jauktā sistēma Puse deputātu …" at bounding box center [297, 188] width 556 height 162
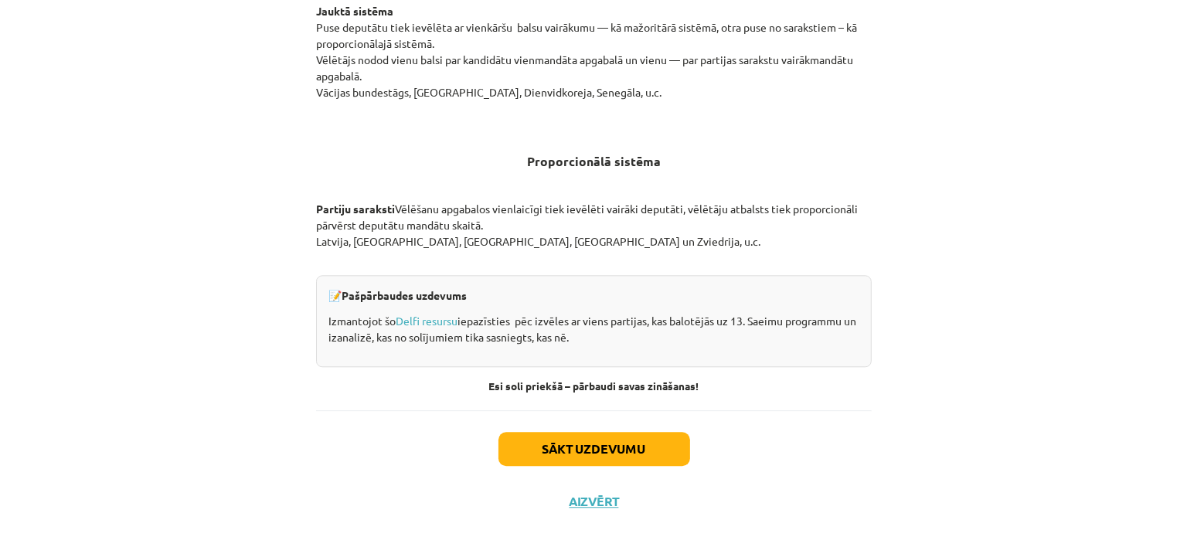
scroll to position [1623, 0]
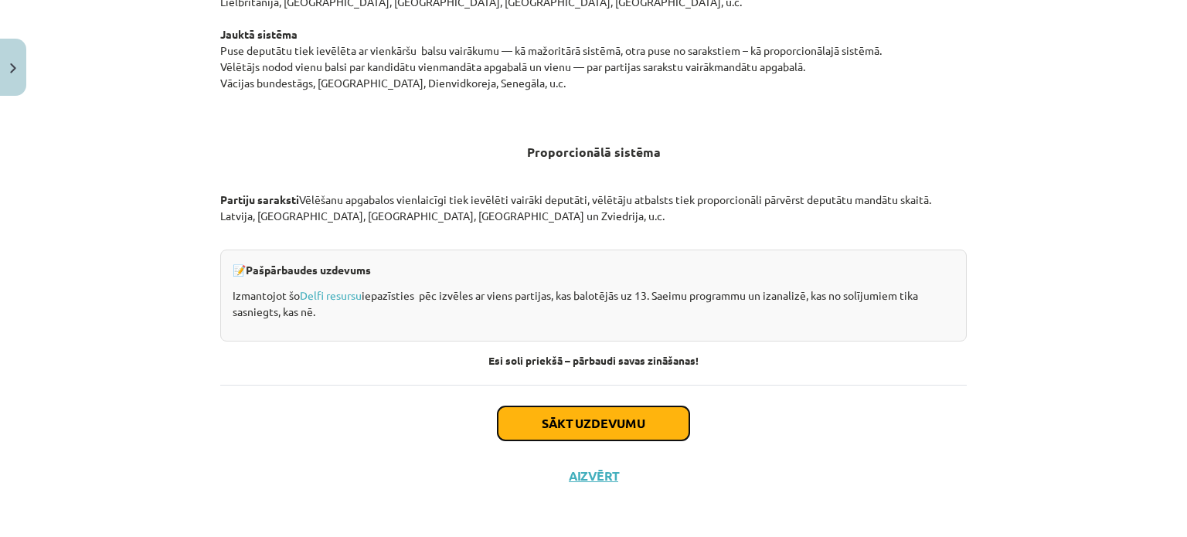
click at [607, 420] on button "Sākt uzdevumu" at bounding box center [594, 423] width 192 height 34
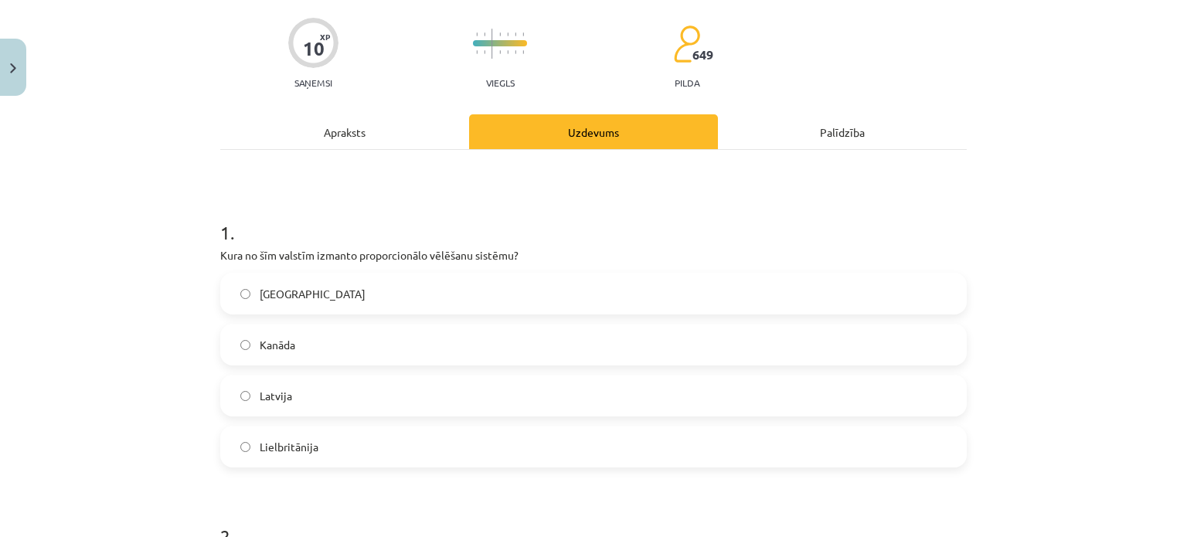
scroll to position [142, 0]
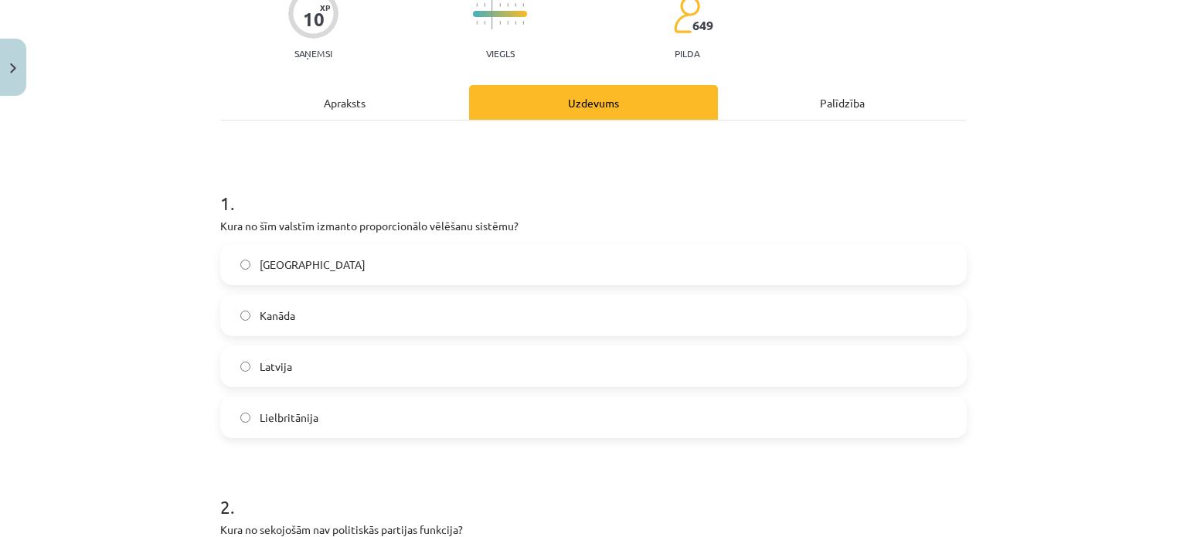
click at [394, 117] on div "Apraksts" at bounding box center [344, 102] width 249 height 35
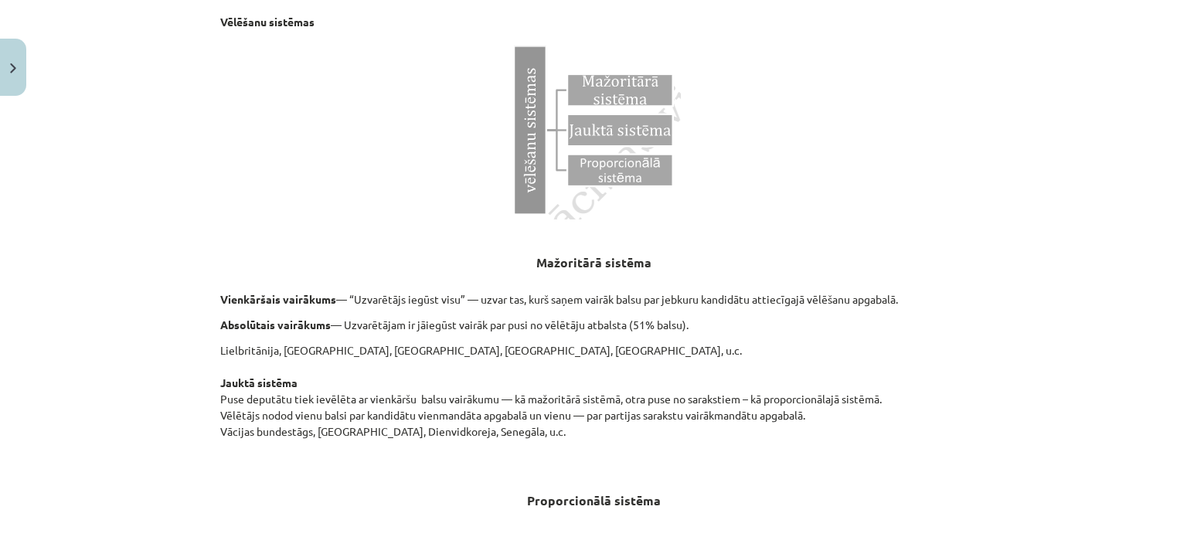
scroll to position [1584, 0]
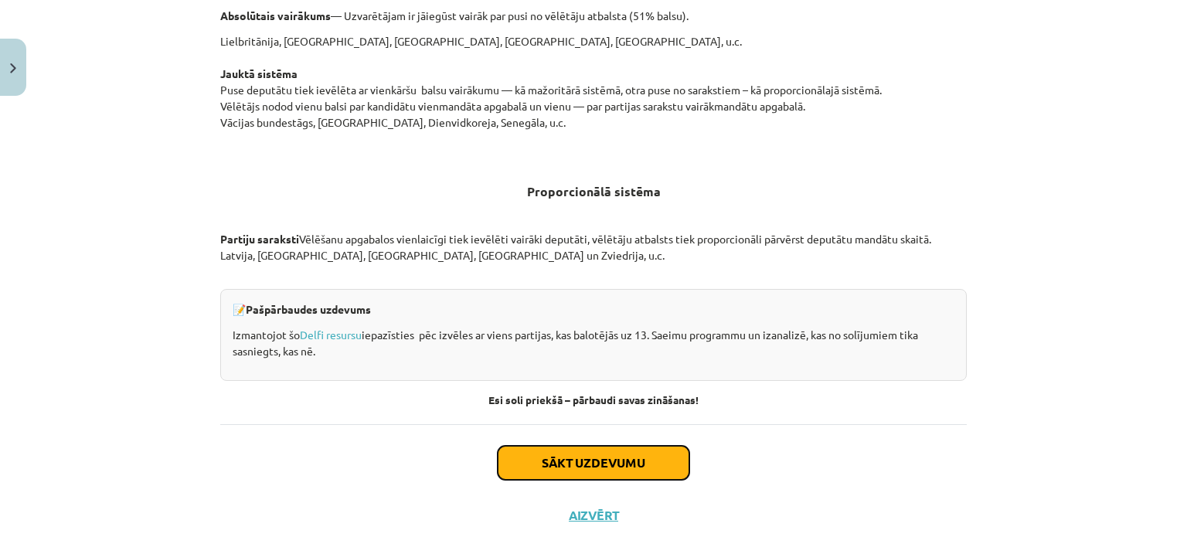
click at [617, 453] on button "Sākt uzdevumu" at bounding box center [594, 463] width 192 height 34
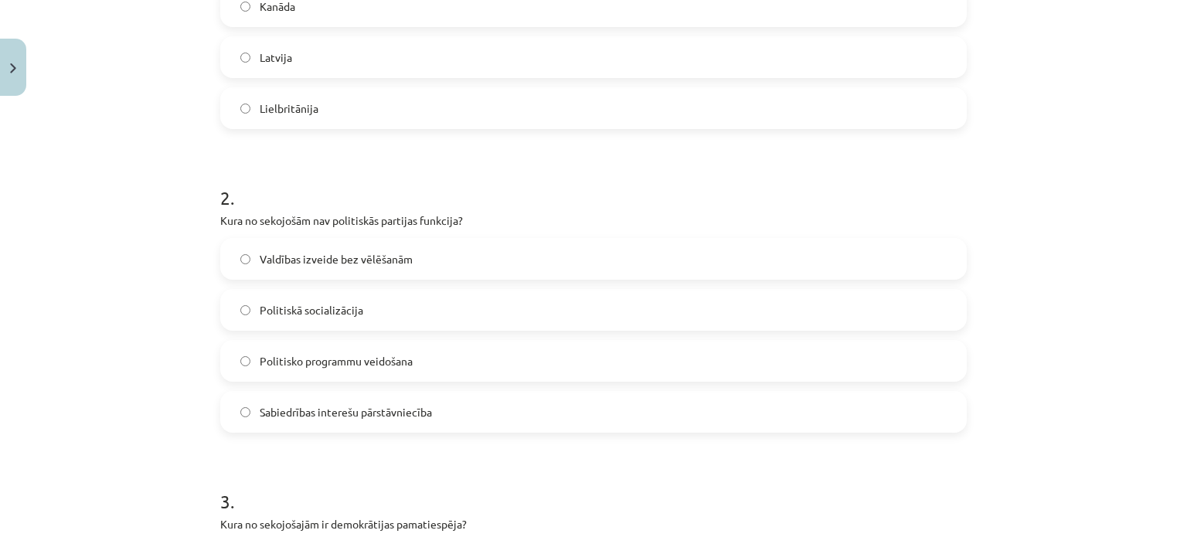
scroll to position [657, 0]
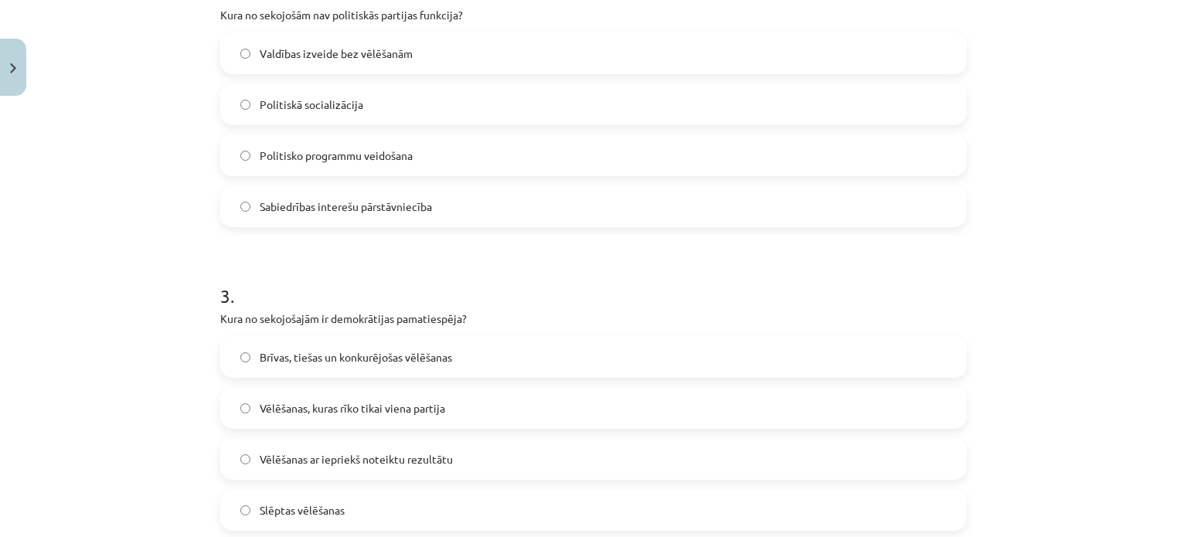
click at [478, 364] on label "Brīvas, tiešas un konkurējošas vēlēšanas" at bounding box center [593, 357] width 743 height 39
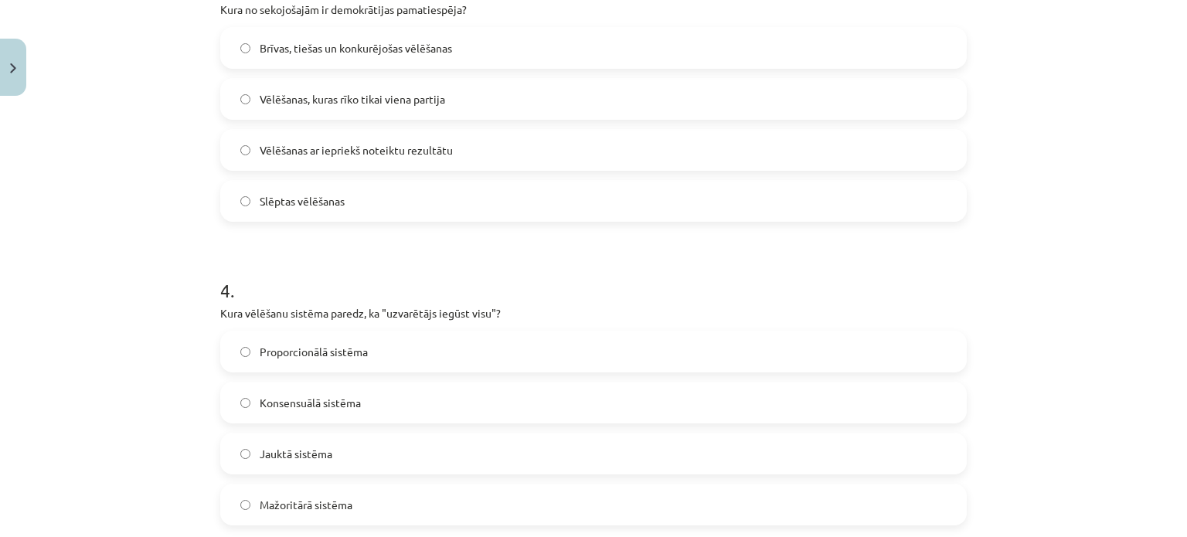
scroll to position [1069, 0]
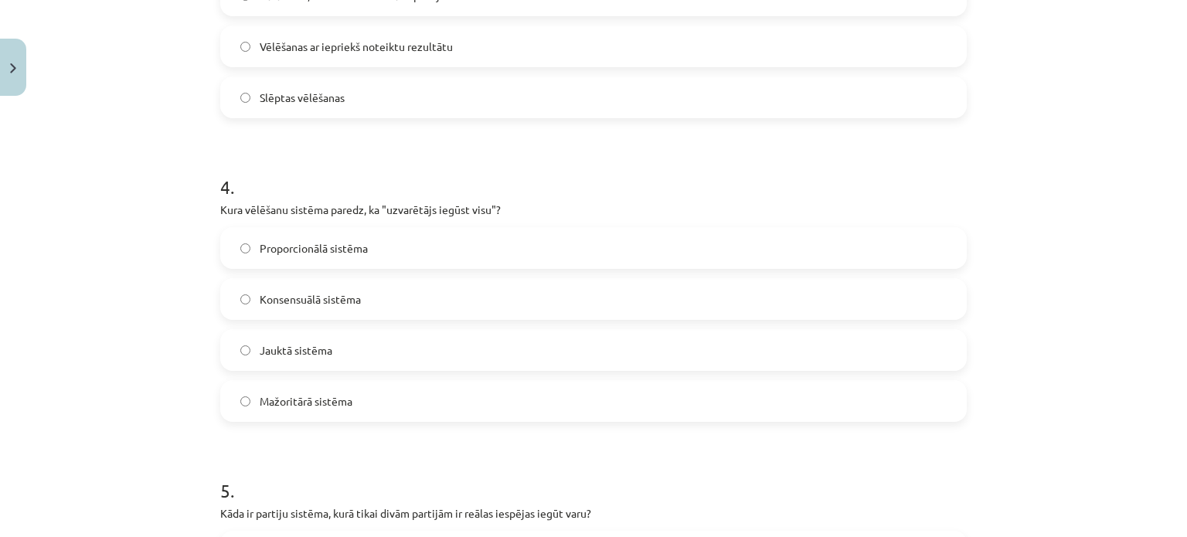
click at [498, 410] on label "Mažoritārā sistēma" at bounding box center [593, 401] width 743 height 39
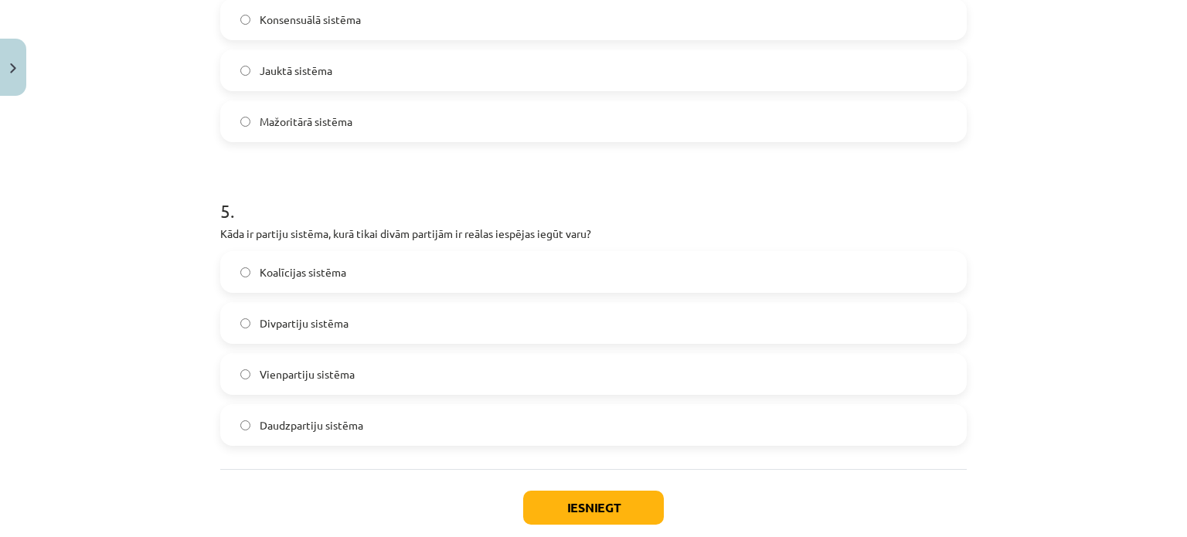
scroll to position [1379, 0]
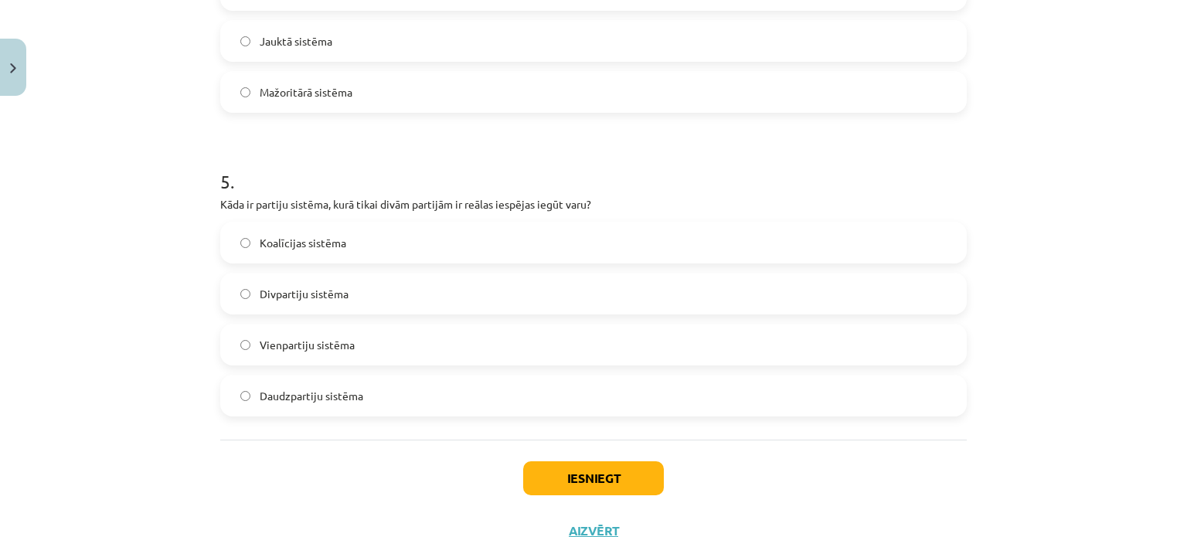
click at [500, 311] on label "Divpartiju sistēma" at bounding box center [593, 293] width 743 height 39
click at [597, 487] on button "Iesniegt" at bounding box center [593, 478] width 141 height 34
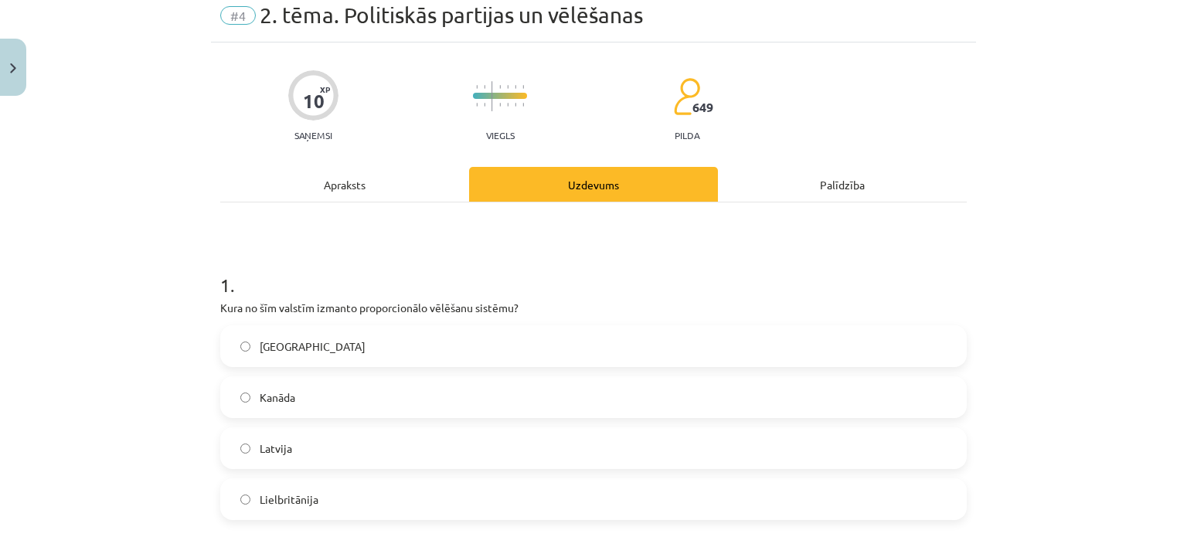
scroll to position [0, 0]
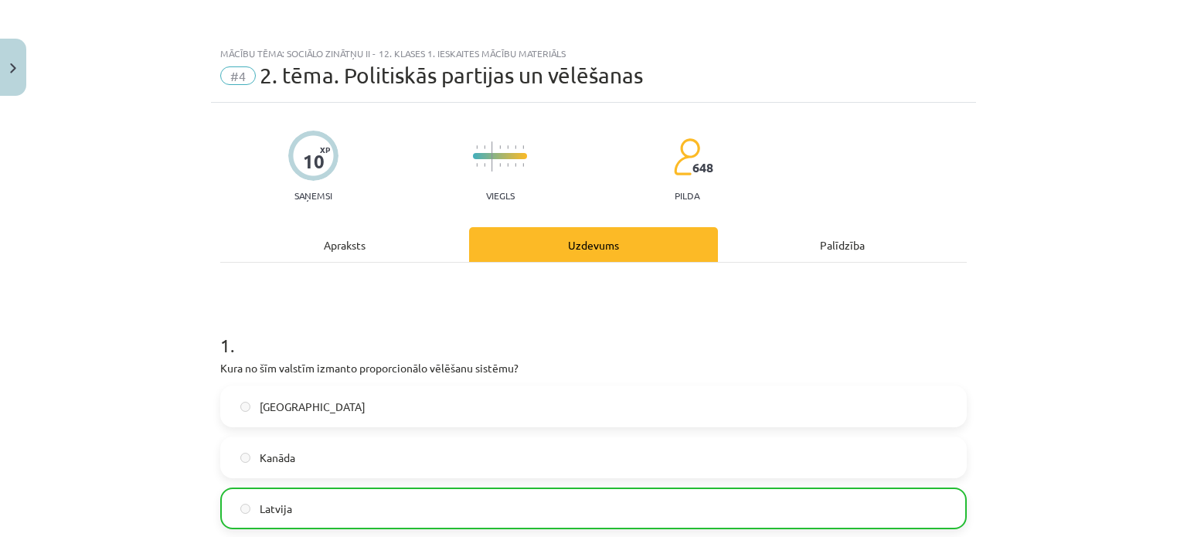
click at [588, 395] on label "ASV" at bounding box center [593, 406] width 743 height 39
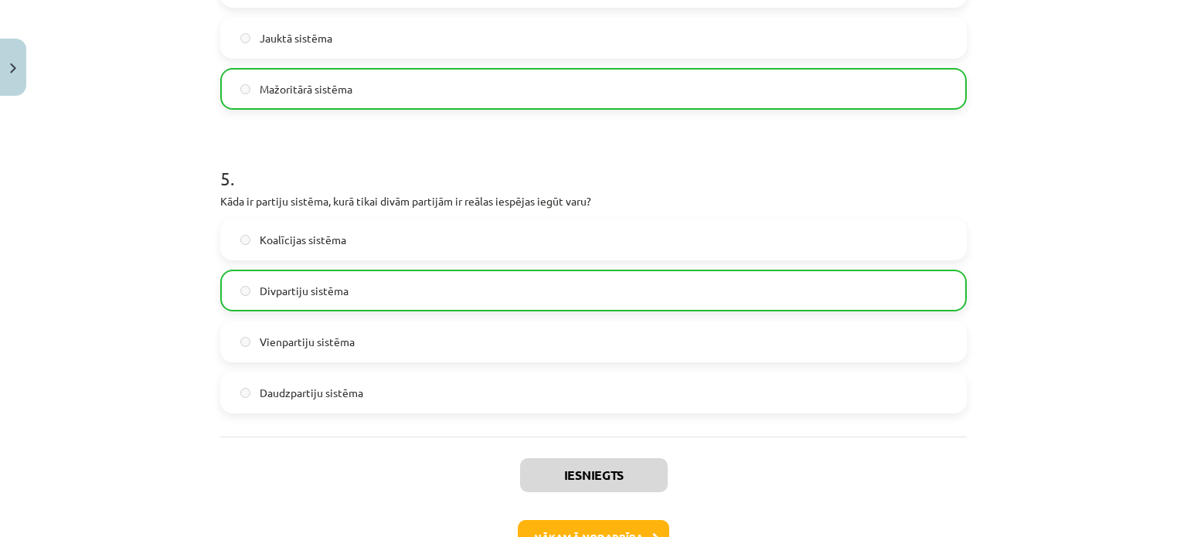
scroll to position [1485, 0]
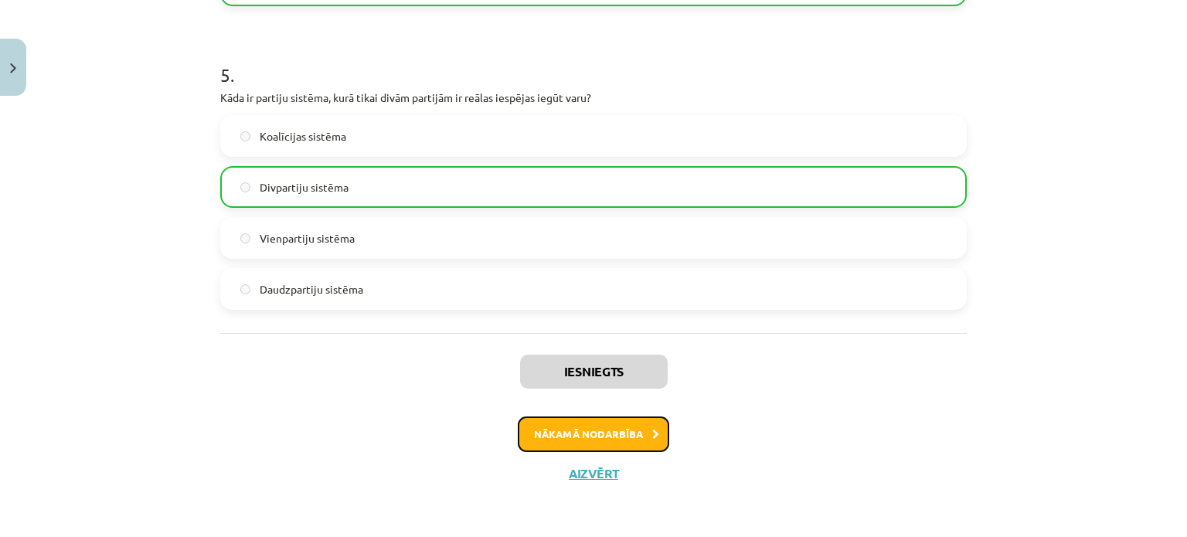
click at [652, 430] on icon at bounding box center [655, 435] width 7 height 10
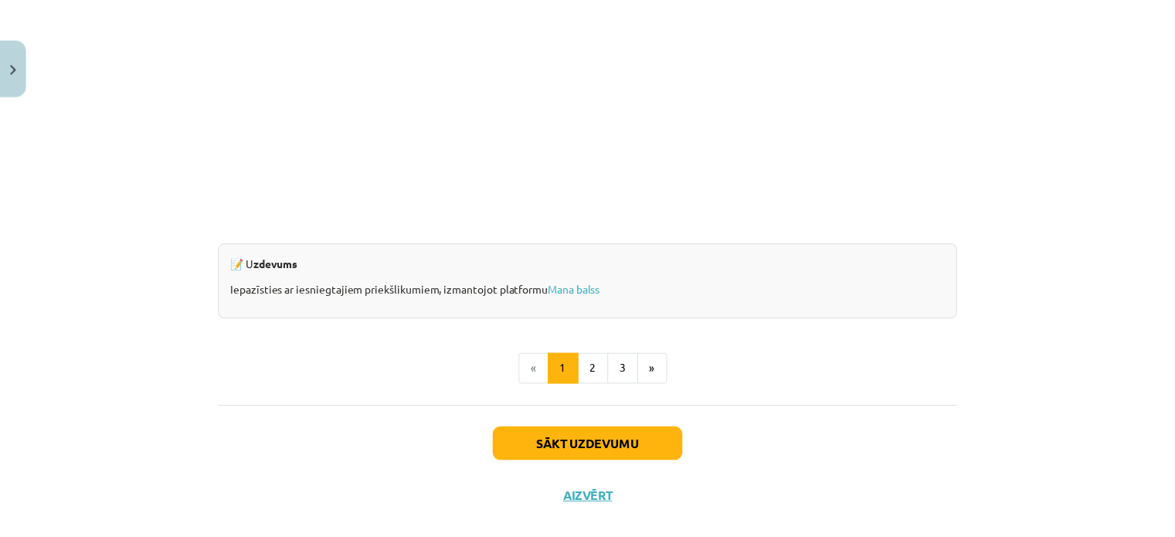
scroll to position [1510, 0]
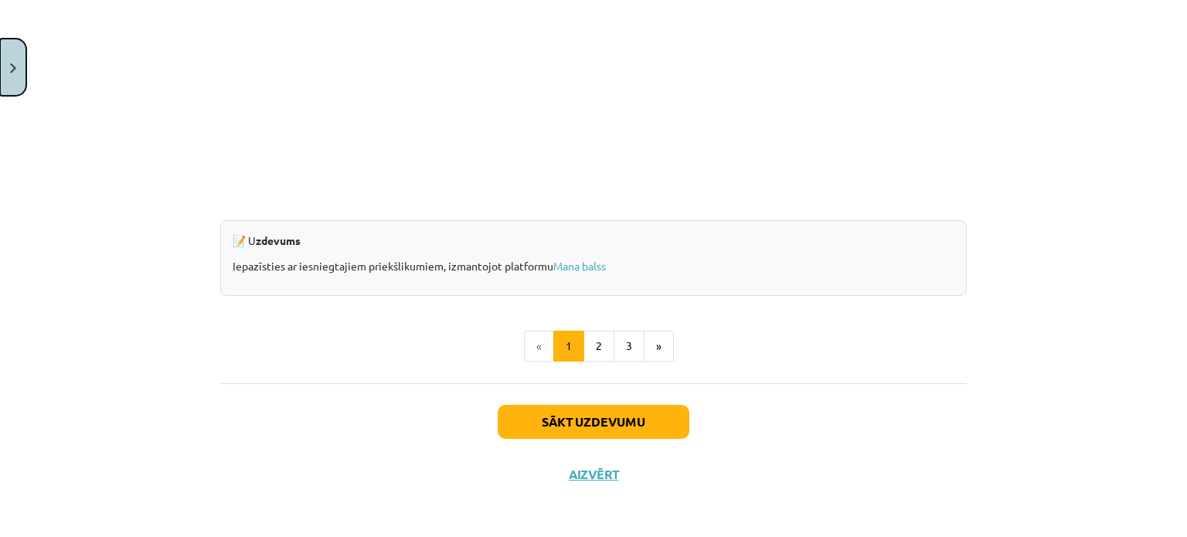
click at [19, 46] on button "Close" at bounding box center [13, 67] width 26 height 57
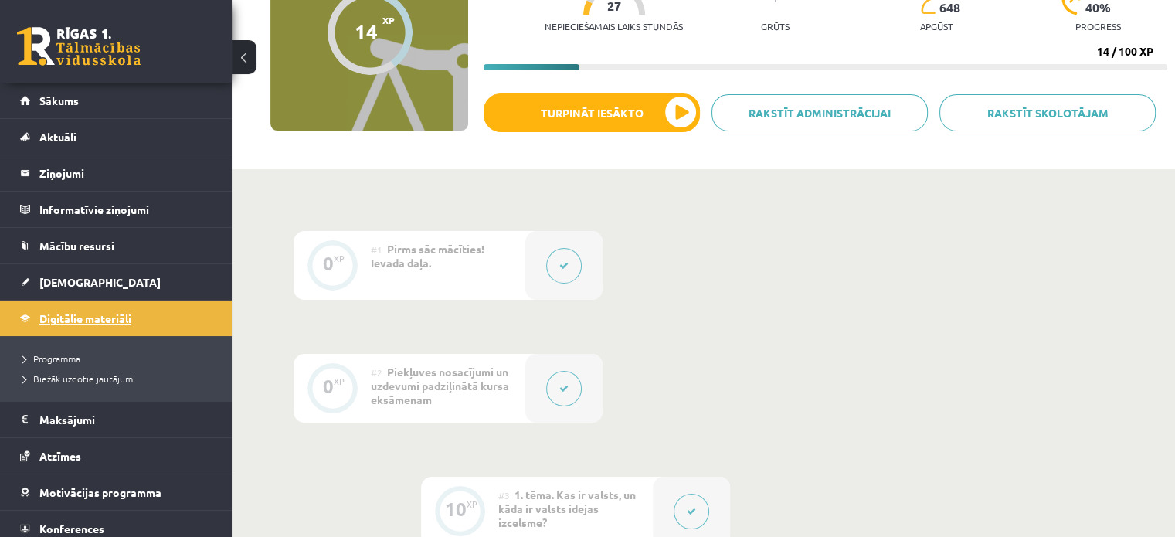
click at [107, 318] on span "Digitālie materiāli" at bounding box center [85, 318] width 92 height 14
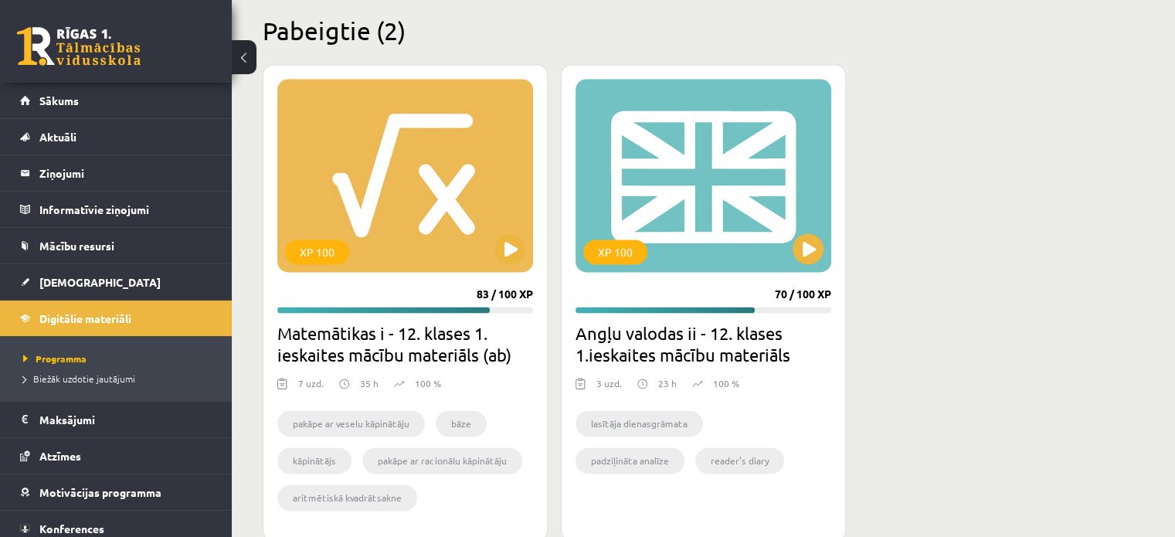
scroll to position [2369, 0]
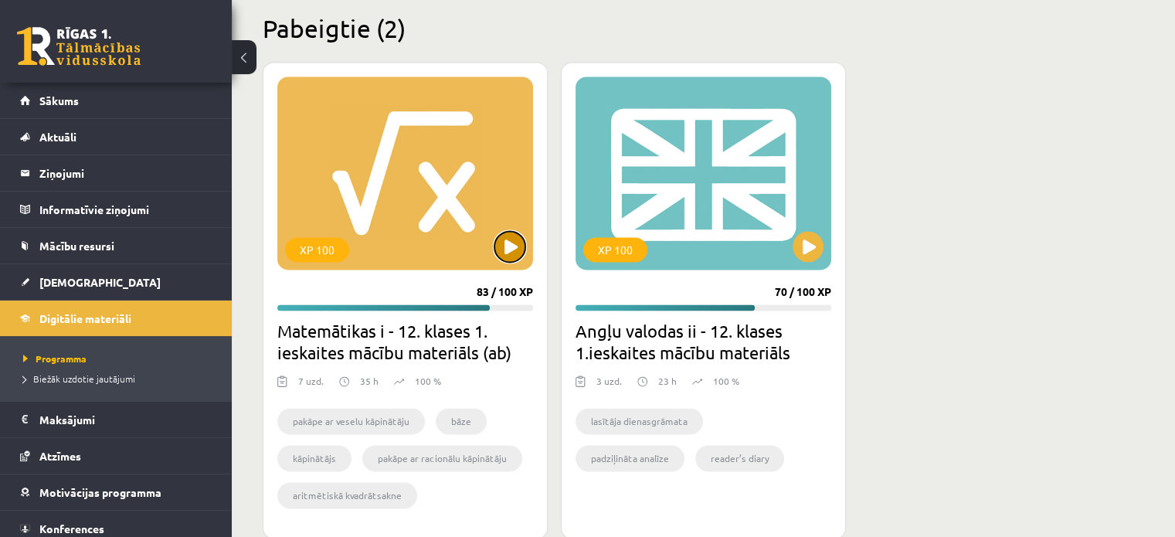
click at [518, 246] on button at bounding box center [510, 246] width 31 height 31
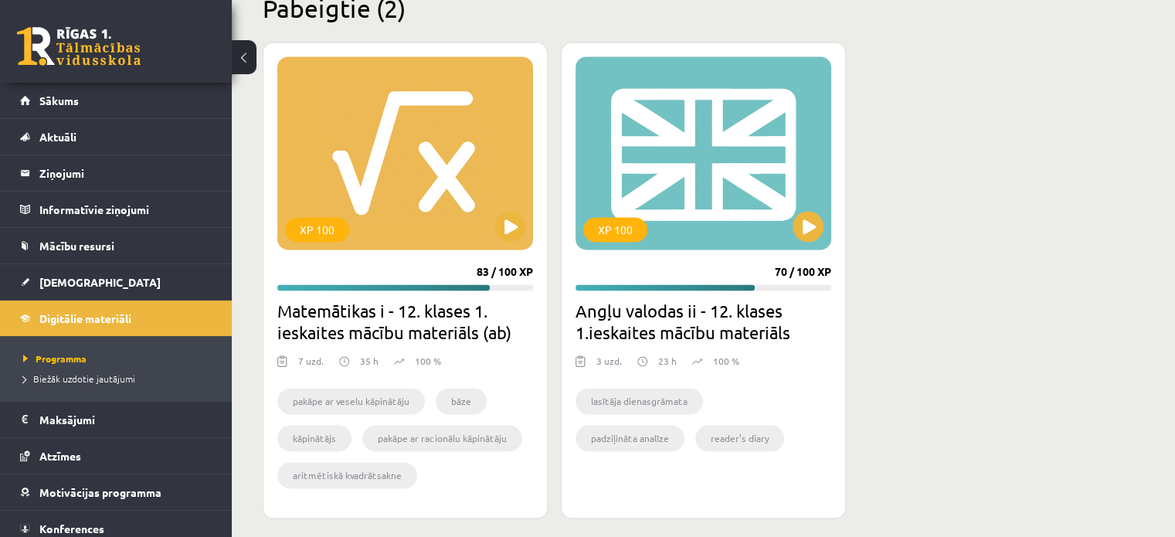
scroll to position [2399, 0]
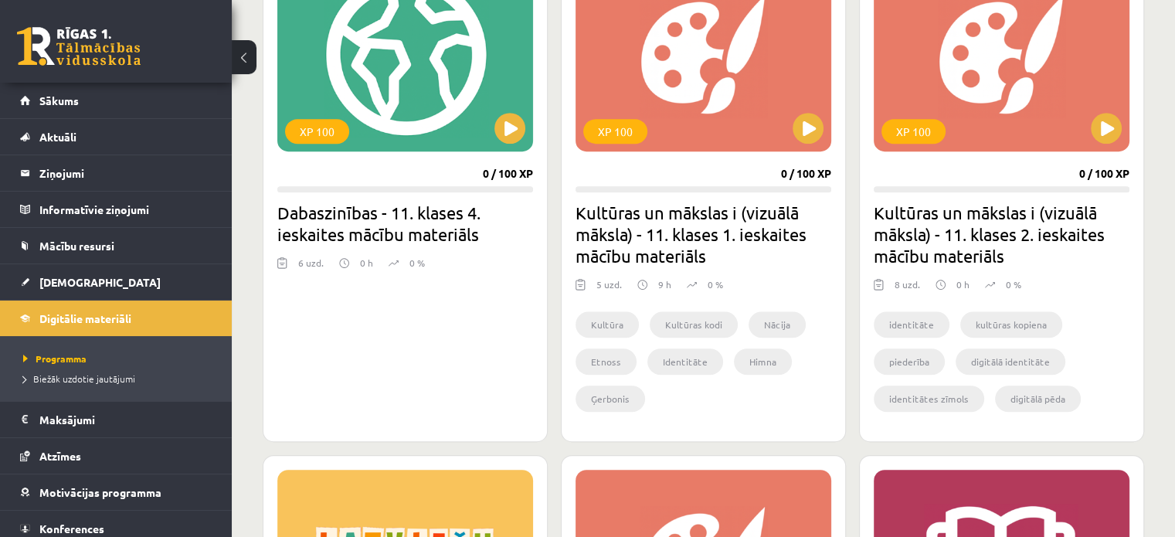
scroll to position [853, 0]
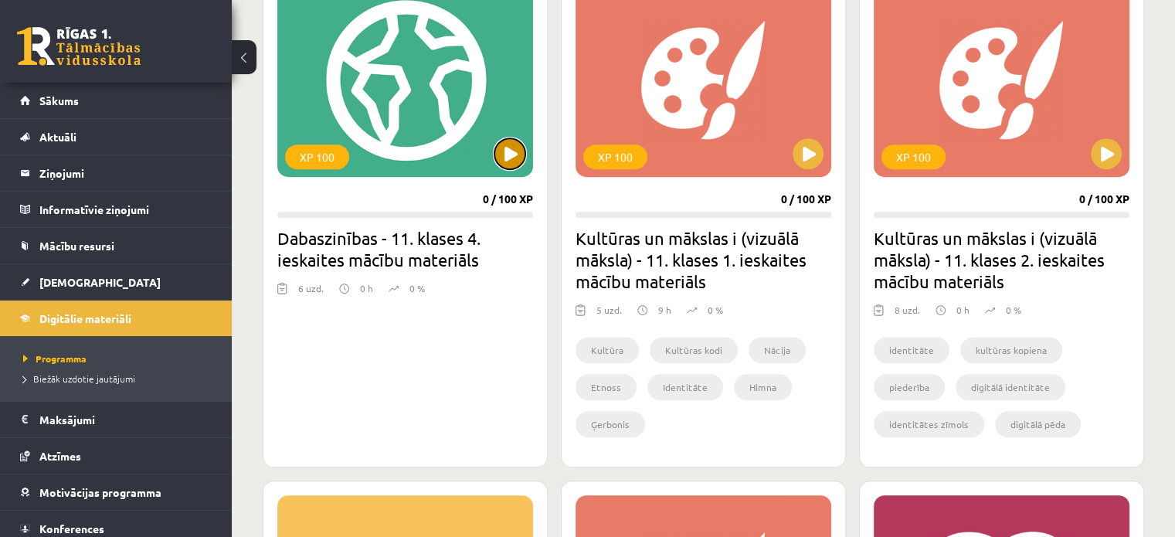
click at [504, 154] on button at bounding box center [510, 153] width 31 height 31
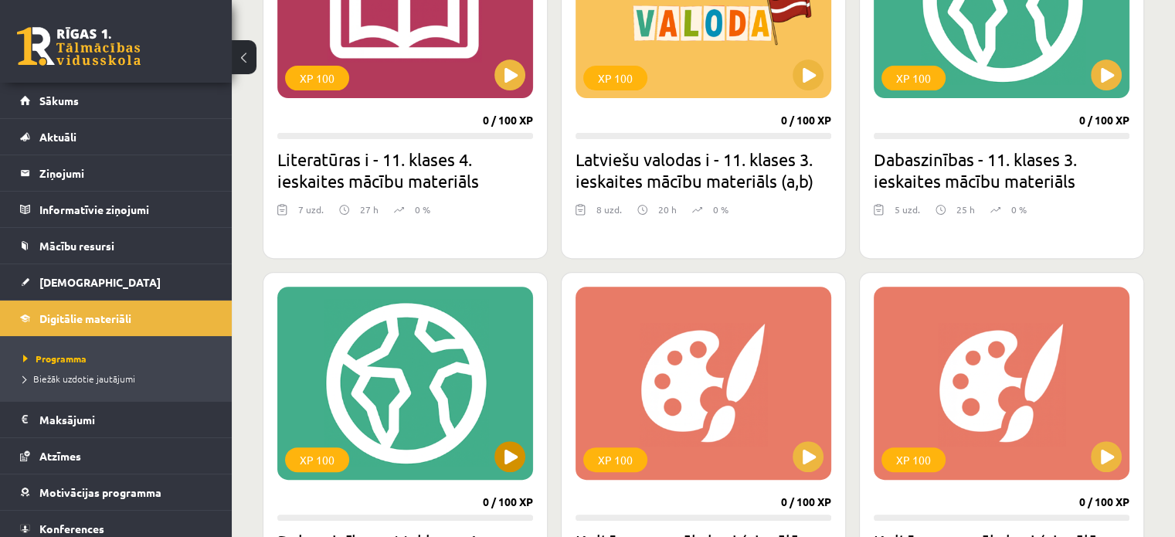
scroll to position [544, 0]
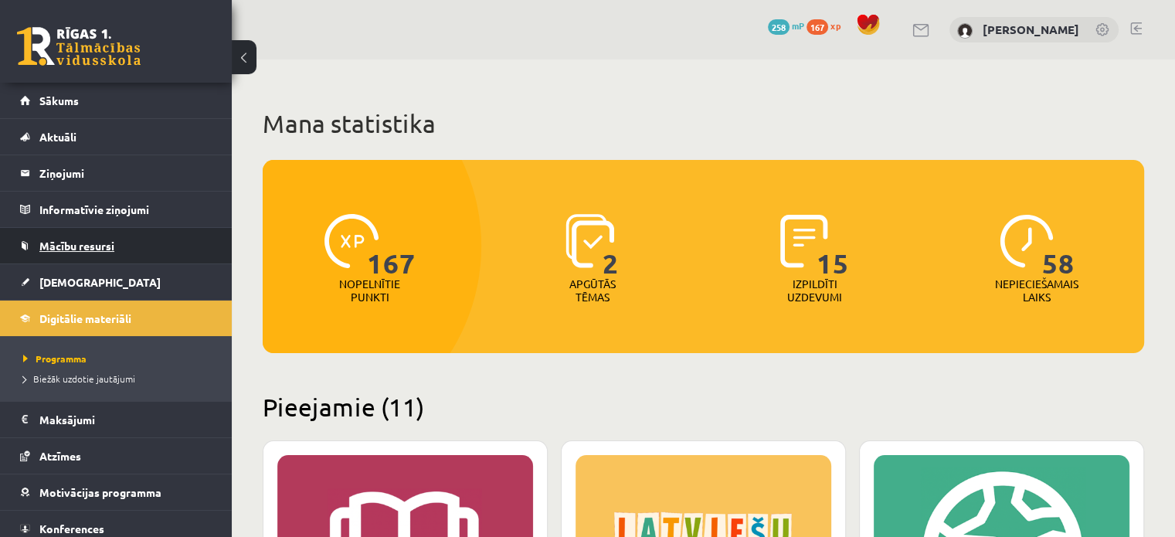
click at [102, 243] on span "Mācību resursi" at bounding box center [76, 246] width 75 height 14
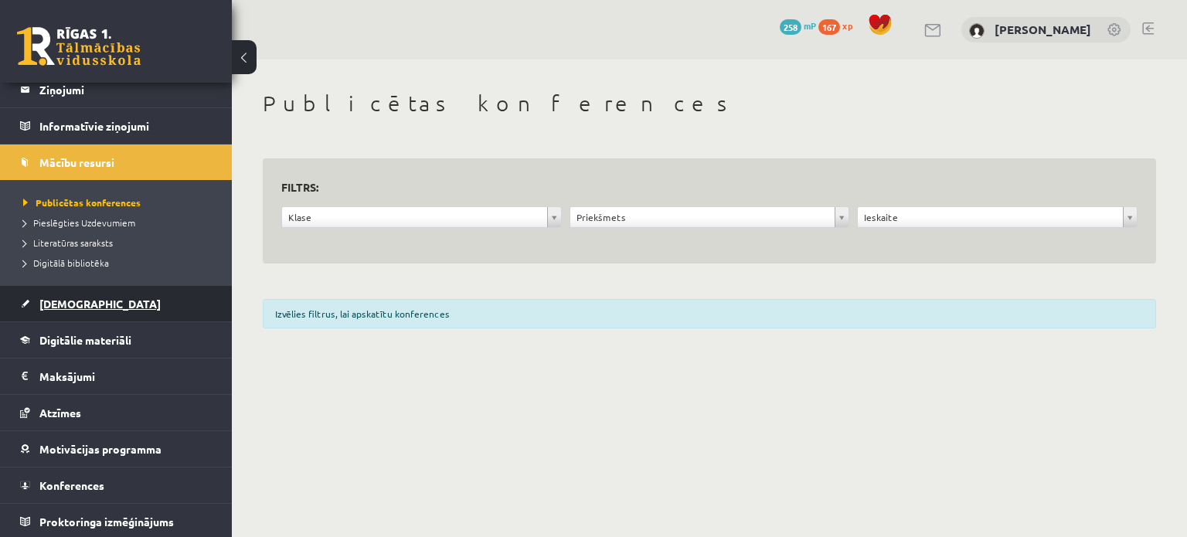
click at [71, 309] on link "[DEMOGRAPHIC_DATA]" at bounding box center [116, 304] width 192 height 36
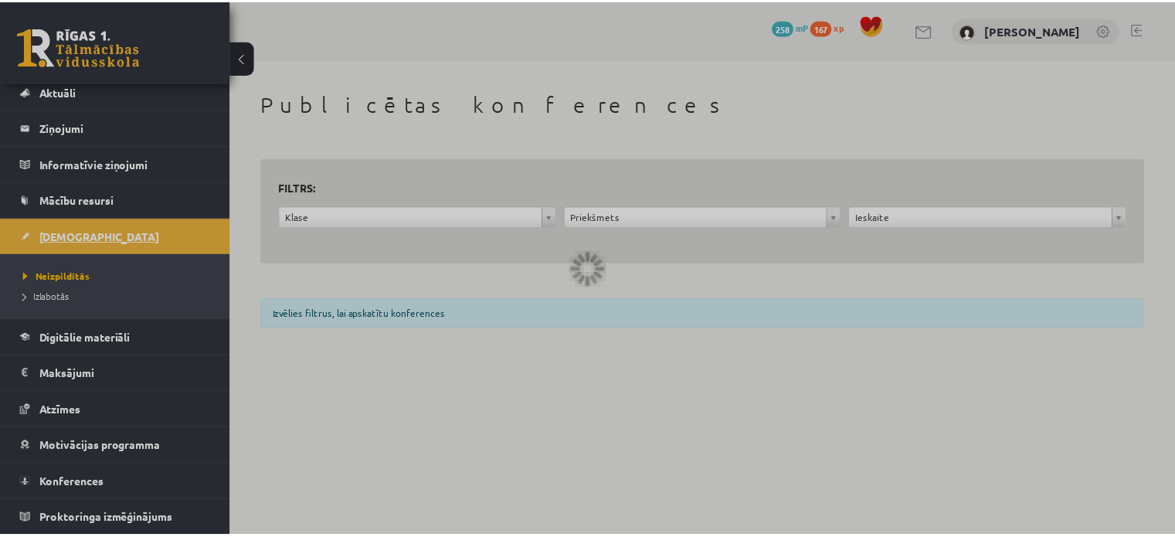
scroll to position [43, 0]
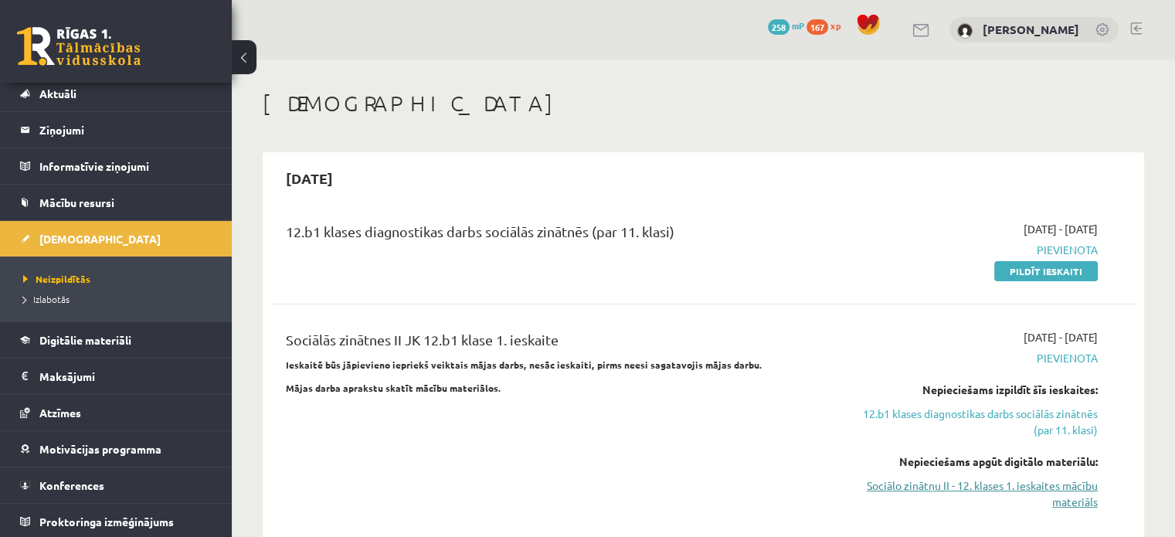
click at [1066, 484] on link "Sociālo zinātņu II - 12. klases 1. ieskaites mācību materiāls" at bounding box center [970, 494] width 255 height 32
click at [984, 423] on link "12.b1 klases diagnostikas darbs sociālās zinātnēs (par 11. klasi)" at bounding box center [970, 422] width 255 height 32
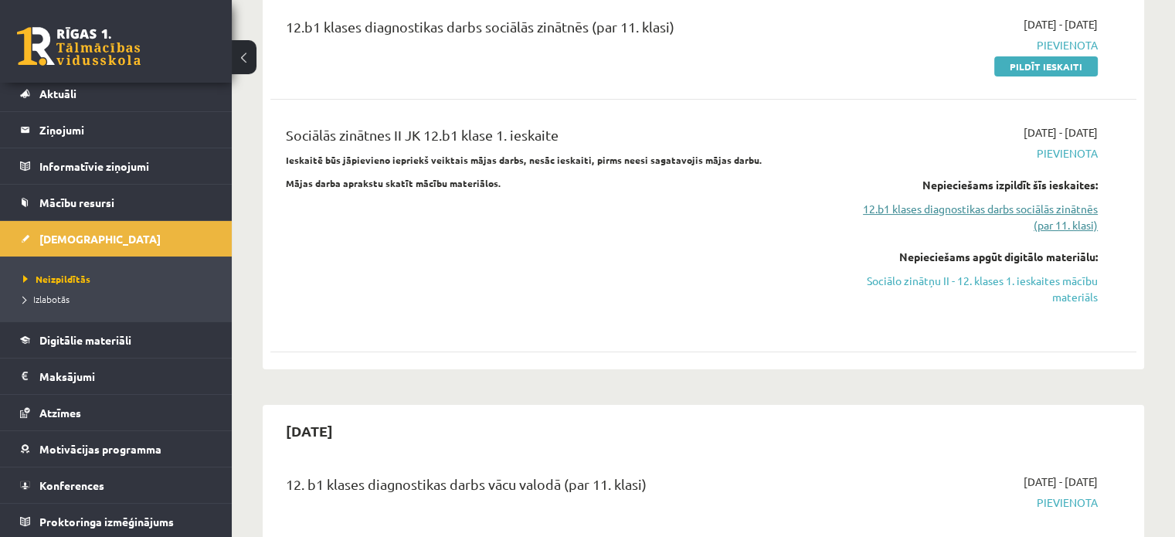
click at [974, 209] on link "12.b1 klases diagnostikas darbs sociālās zinātnēs (par 11. klasi)" at bounding box center [970, 217] width 255 height 32
click at [998, 284] on link "Sociālo zinātņu II - 12. klases 1. ieskaites mācību materiāls" at bounding box center [970, 289] width 255 height 32
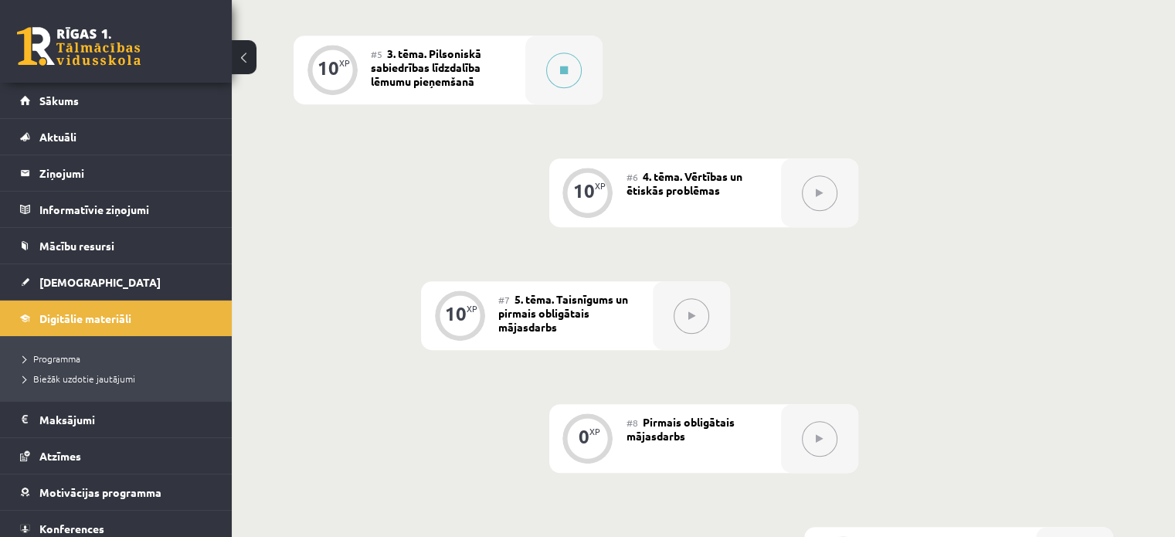
scroll to position [809, 0]
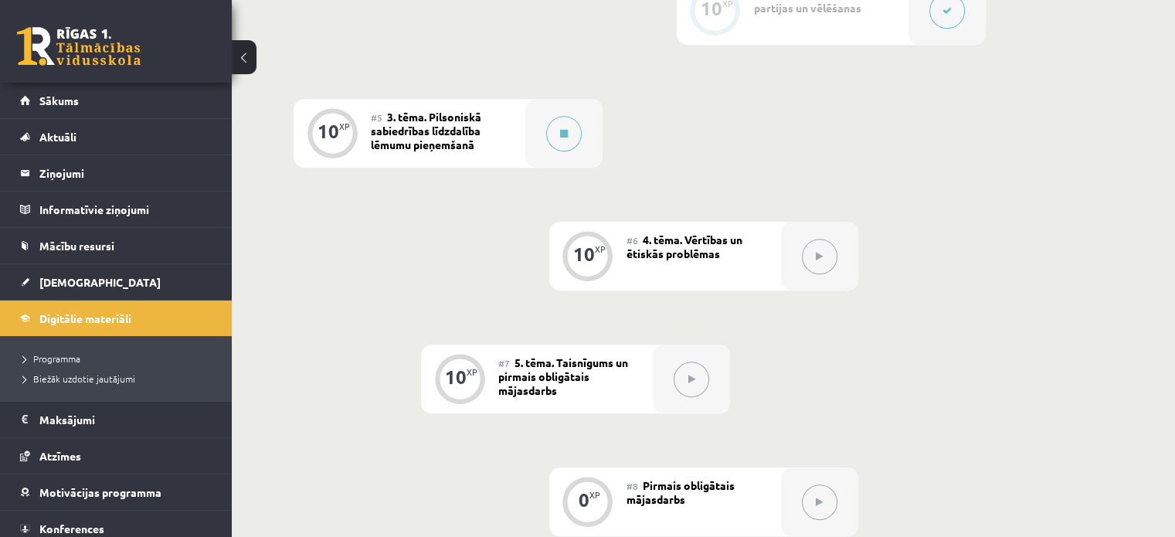
click at [495, 139] on div "#5 3. tēma. Pilsoniskā sabiedrības līdzdalība lēmumu pieņemšanā" at bounding box center [448, 133] width 155 height 69
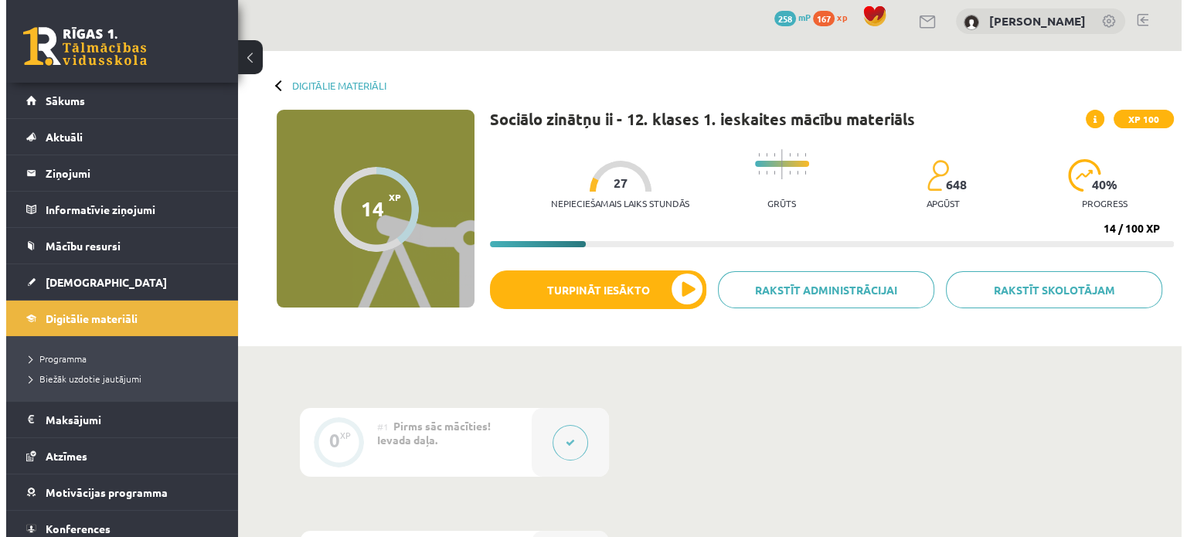
scroll to position [0, 0]
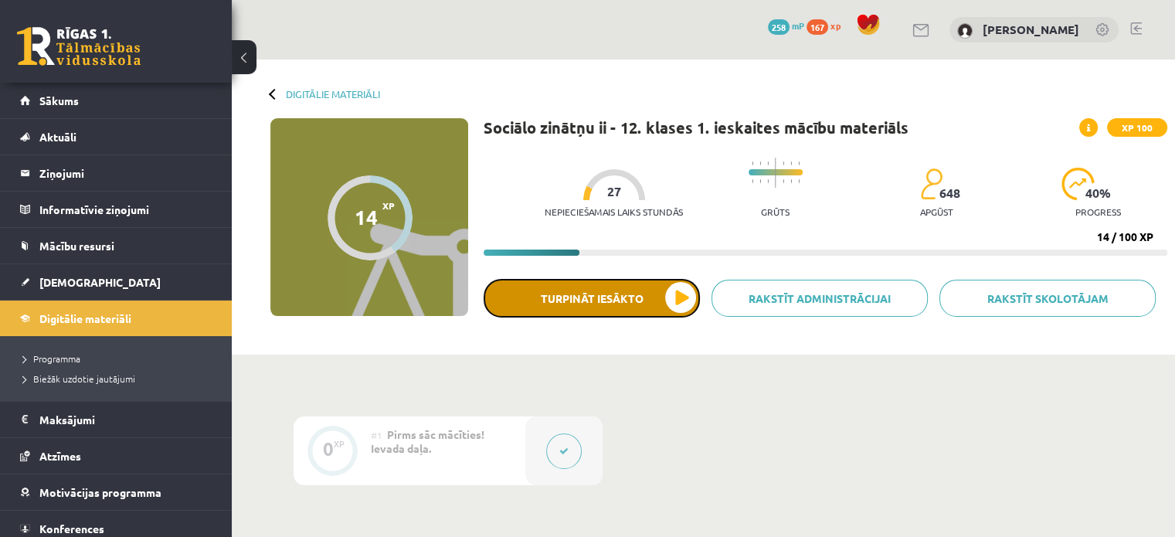
click at [668, 281] on button "Turpināt iesākto" at bounding box center [592, 298] width 216 height 39
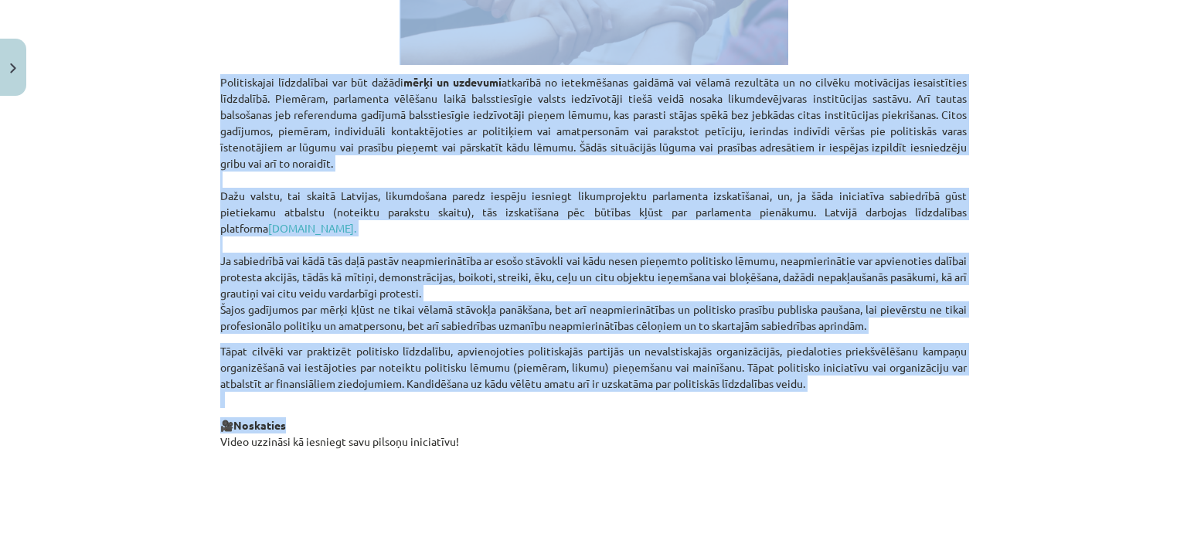
scroll to position [824, 0]
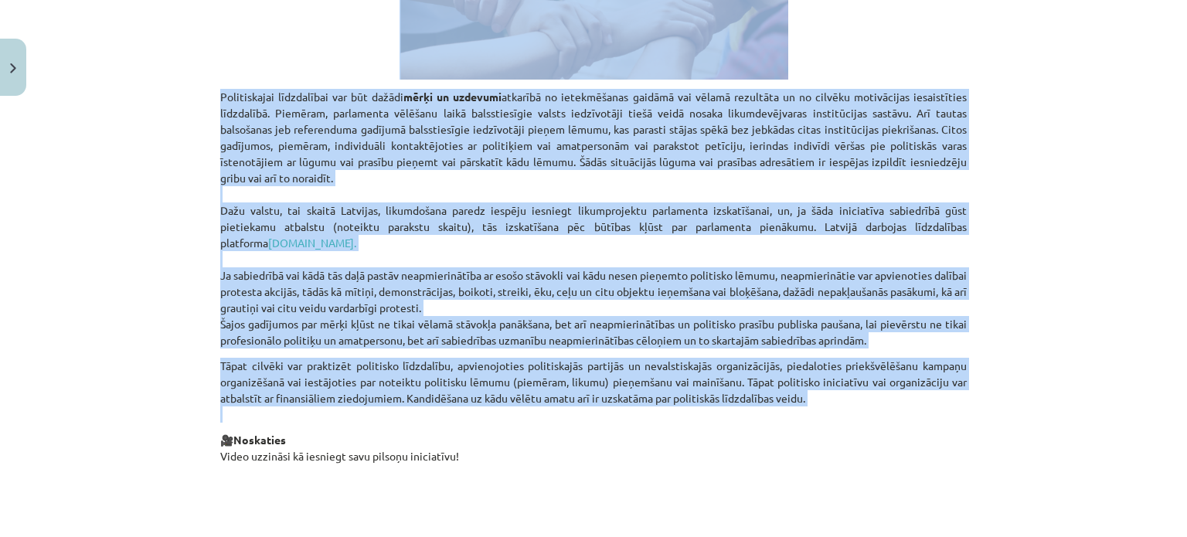
drag, startPoint x: 359, startPoint y: 126, endPoint x: 940, endPoint y: 408, distance: 645.9
click at [940, 408] on div "Pilsoniskā sabiedrības līdzdalība lēmumu pieņemšanā Materiāls tev palīdzēs: 🔸 i…" at bounding box center [593, 217] width 746 height 1529
copy div "Loremipsum dolorsitame consectetu adipis elitseddoe Temporinc utl etdolore: 🔸 m…"
click at [1127, 67] on div "Mācību tēma: Sociālo zinātņu ii - 12. klases 1. ieskaites mācību materiāls #5 3…" at bounding box center [593, 268] width 1187 height 537
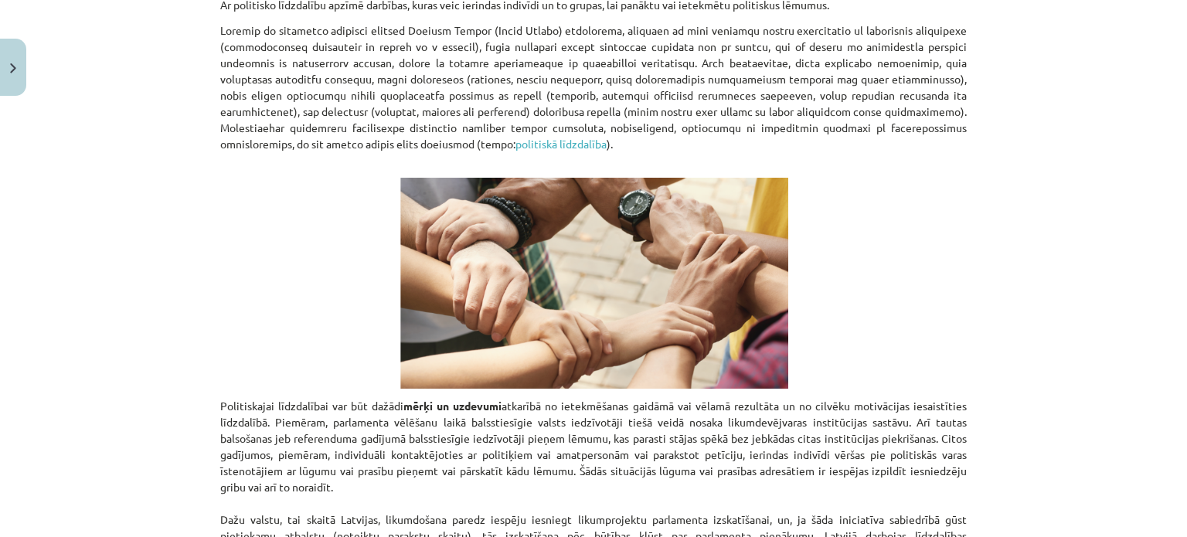
scroll to position [309, 0]
